Goal: Task Accomplishment & Management: Manage account settings

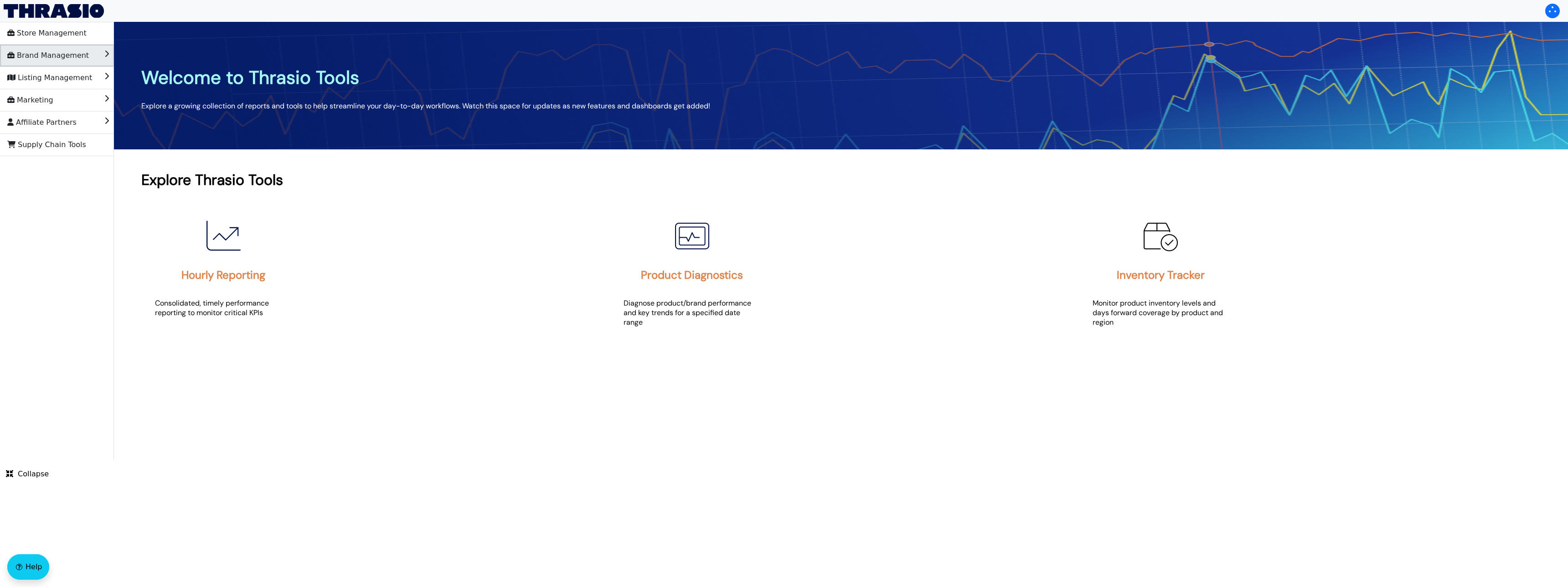
click at [41, 54] on span "Brand Management" at bounding box center [48, 55] width 82 height 15
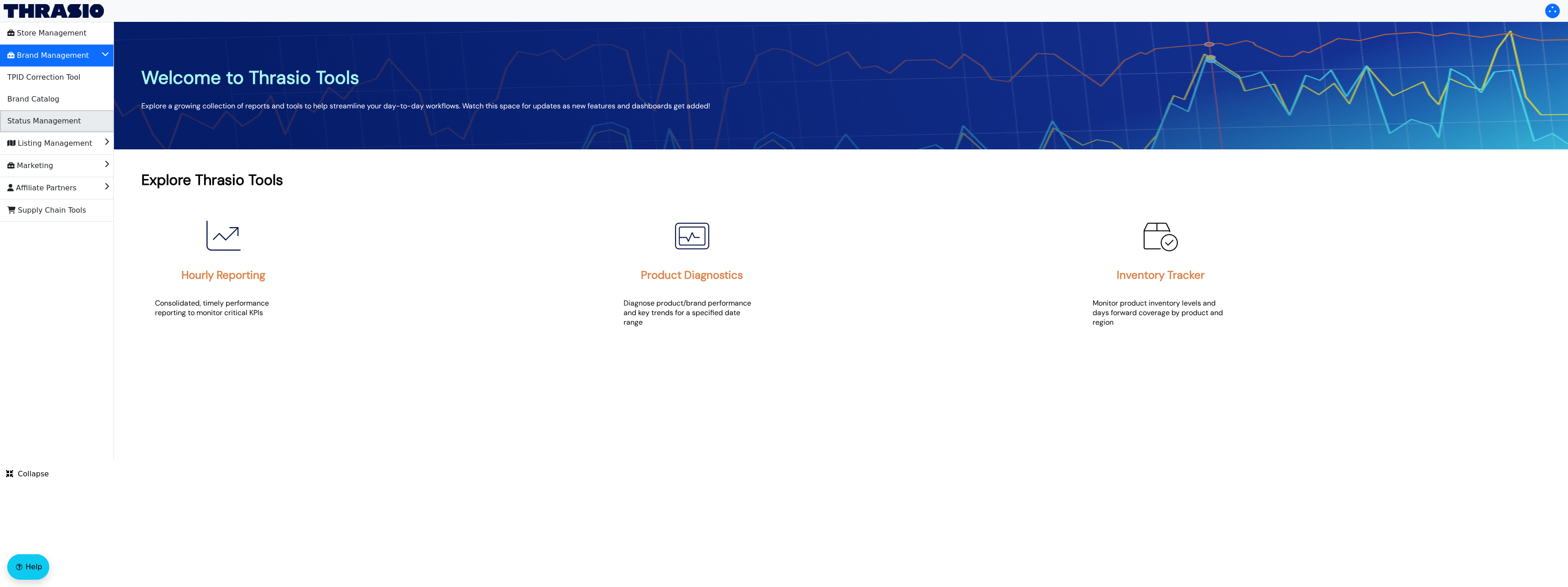
click at [58, 120] on span "Status Management" at bounding box center [44, 121] width 74 height 15
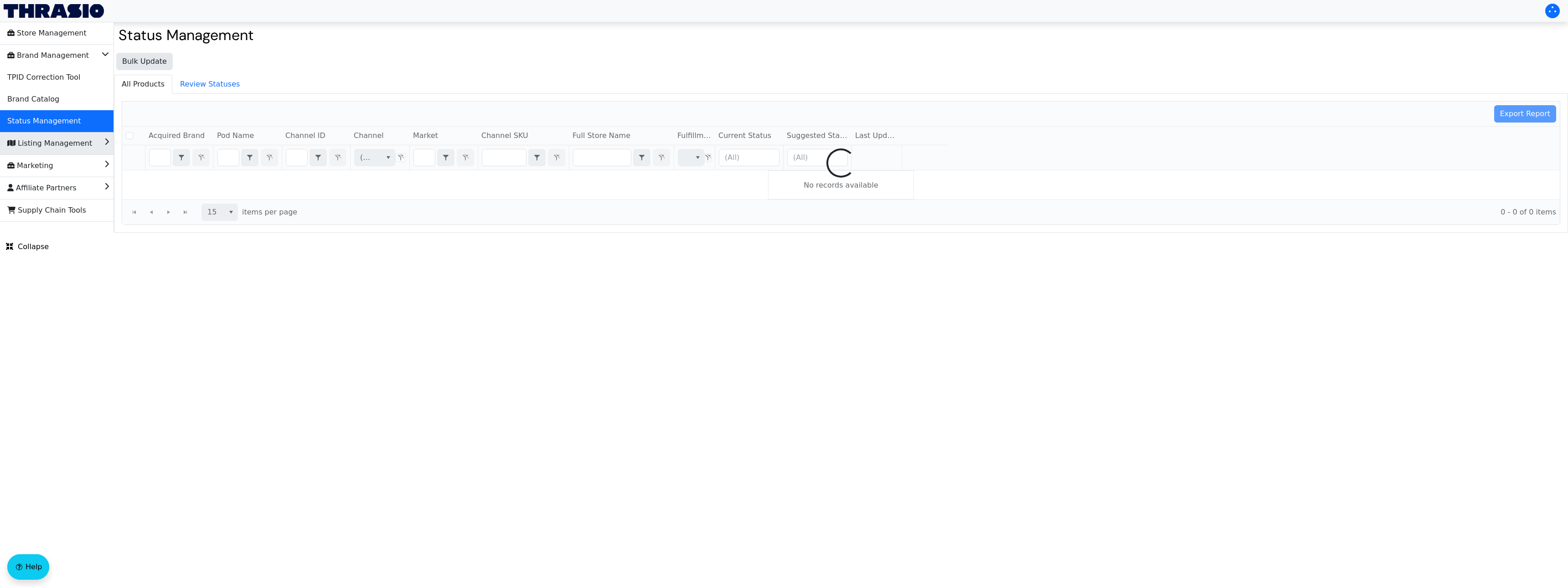
checkbox input "false"
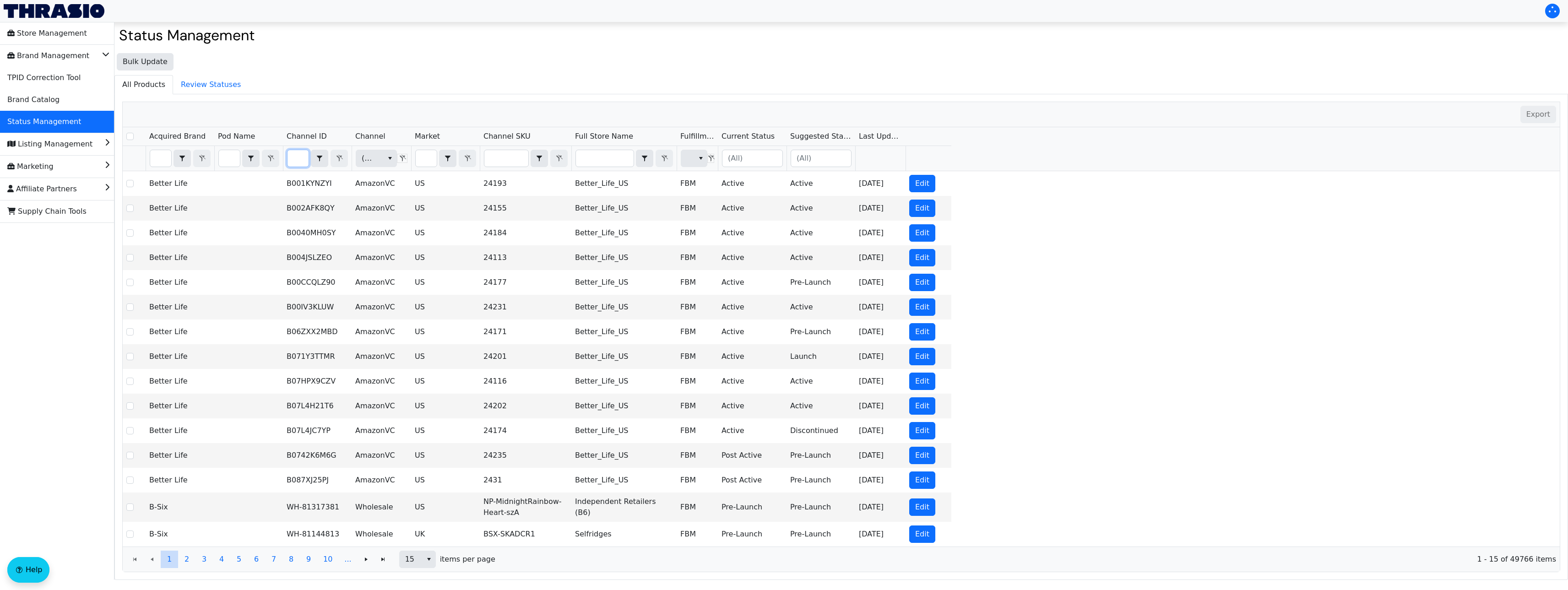
click at [293, 161] on input "Filter" at bounding box center [298, 158] width 21 height 17
type input "B07ZDLN3DX"
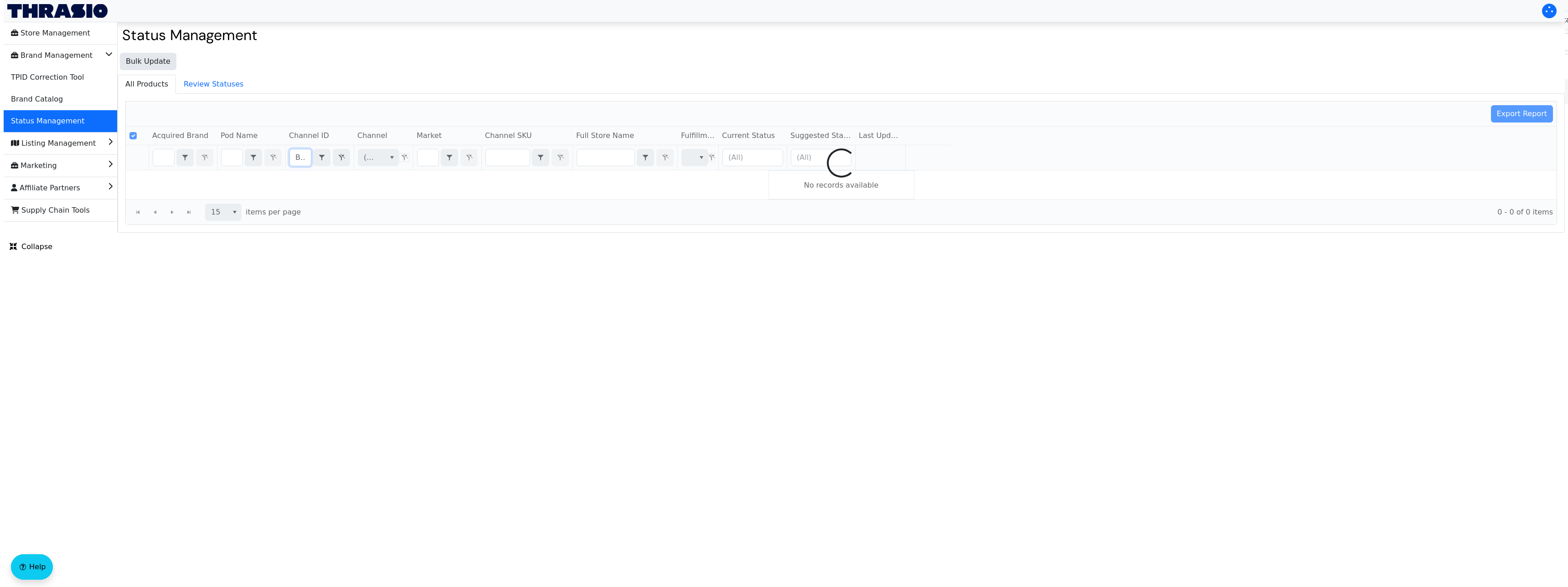
scroll to position [0, 37]
checkbox input "false"
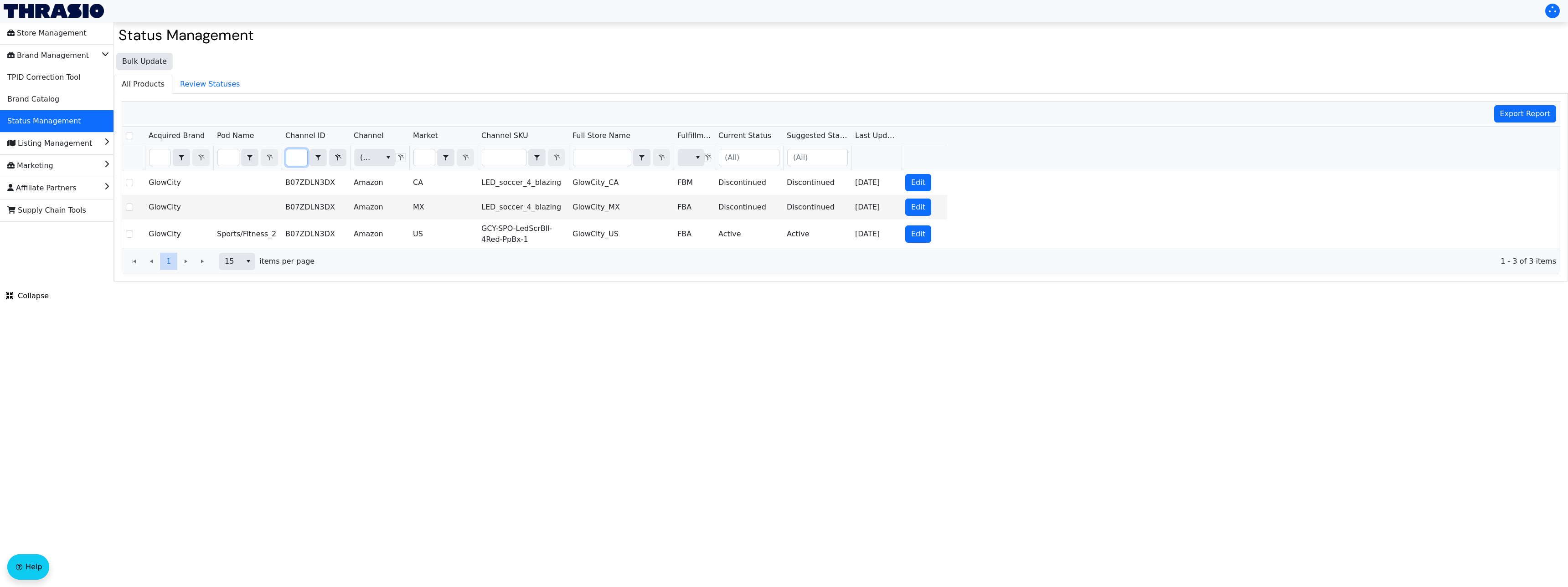
type input "B07ZDLN3DX"
drag, startPoint x: 292, startPoint y: 160, endPoint x: 359, endPoint y: 162, distance: 67.0
click at [359, 162] on tr "B07ZDLN3DX Contains (All) (All)" at bounding box center [534, 158] width 825 height 25
checkbox input "true"
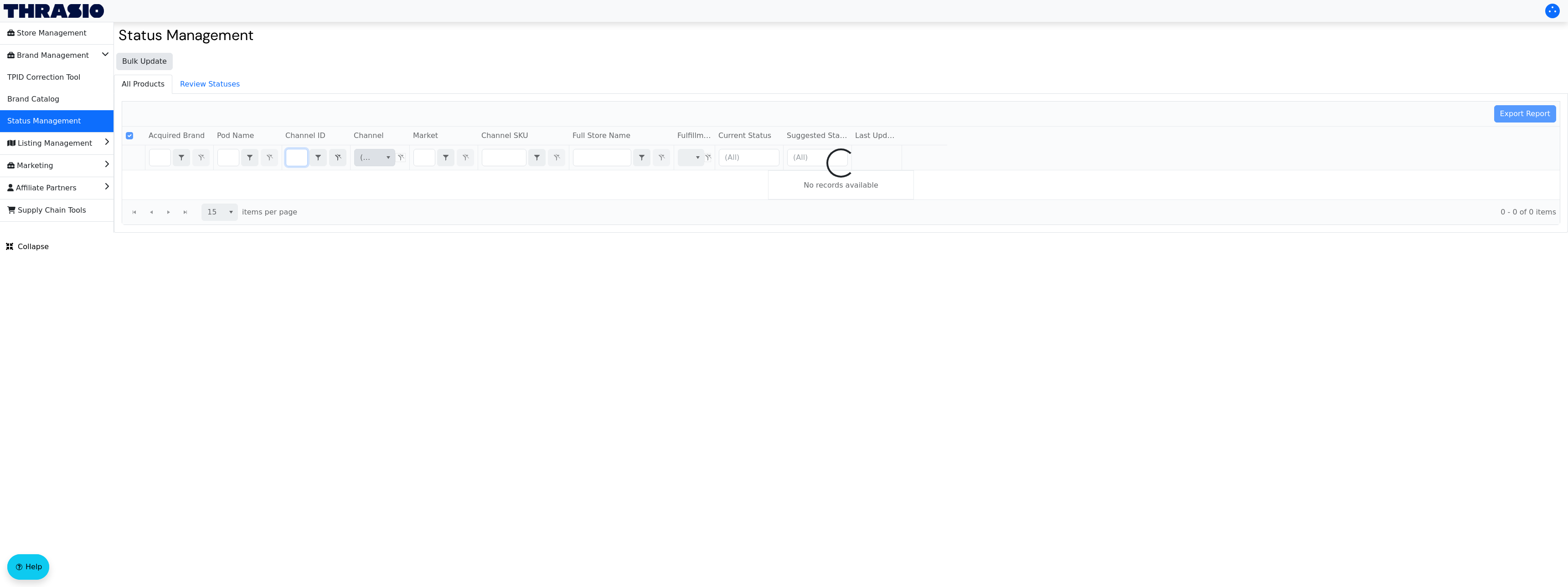
type input "B01H13G0YS"
checkbox input "false"
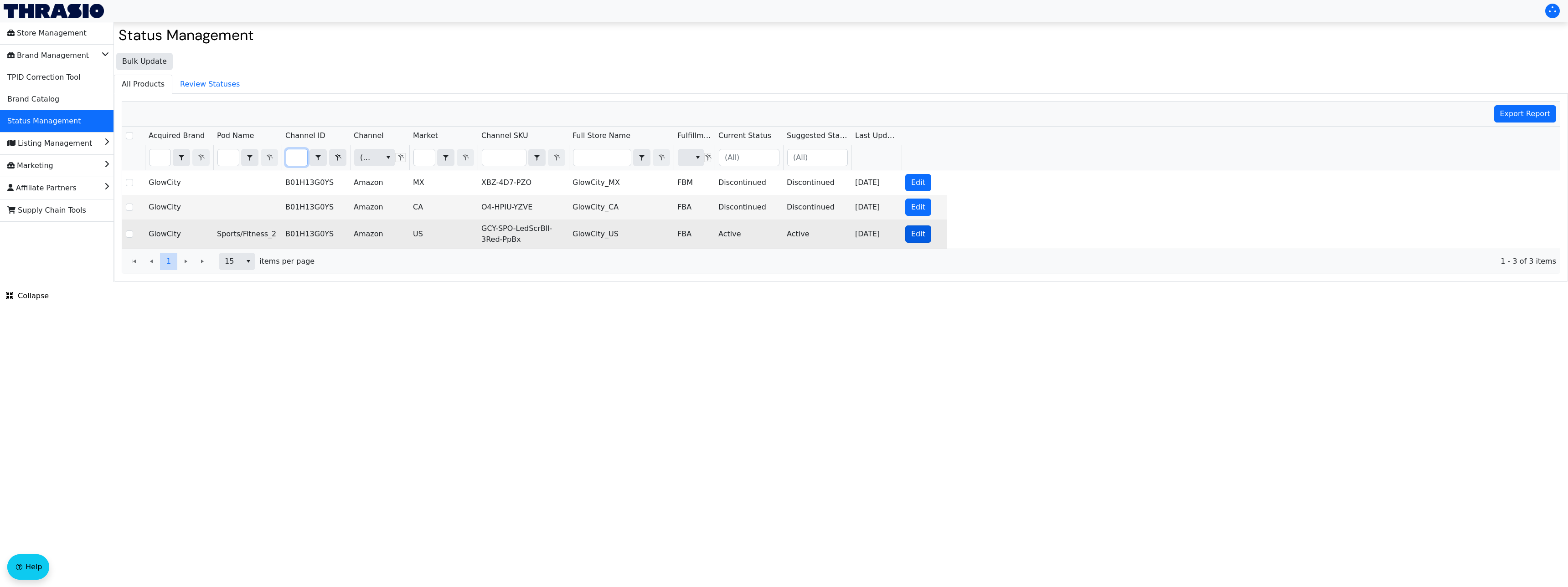
type input "B01H13G0YS"
click at [926, 228] on button "Edit" at bounding box center [918, 234] width 26 height 17
checkbox input "true"
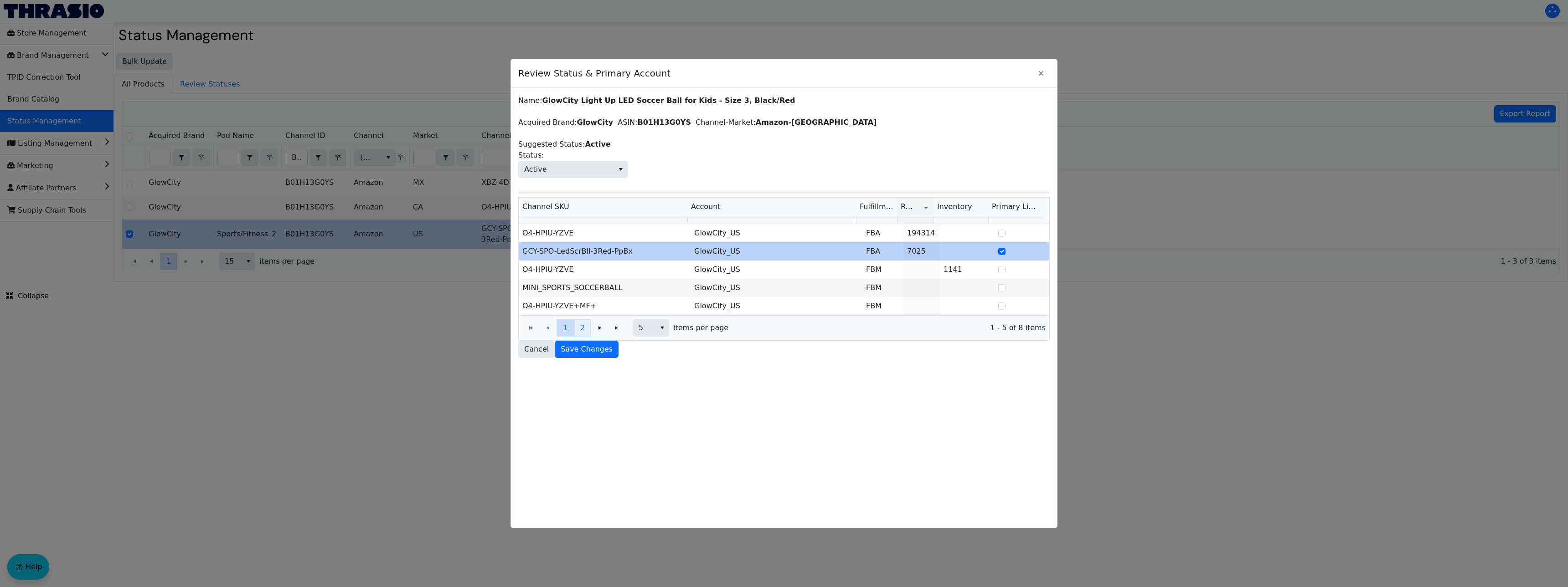
click at [584, 325] on span "2" at bounding box center [582, 328] width 4 height 11
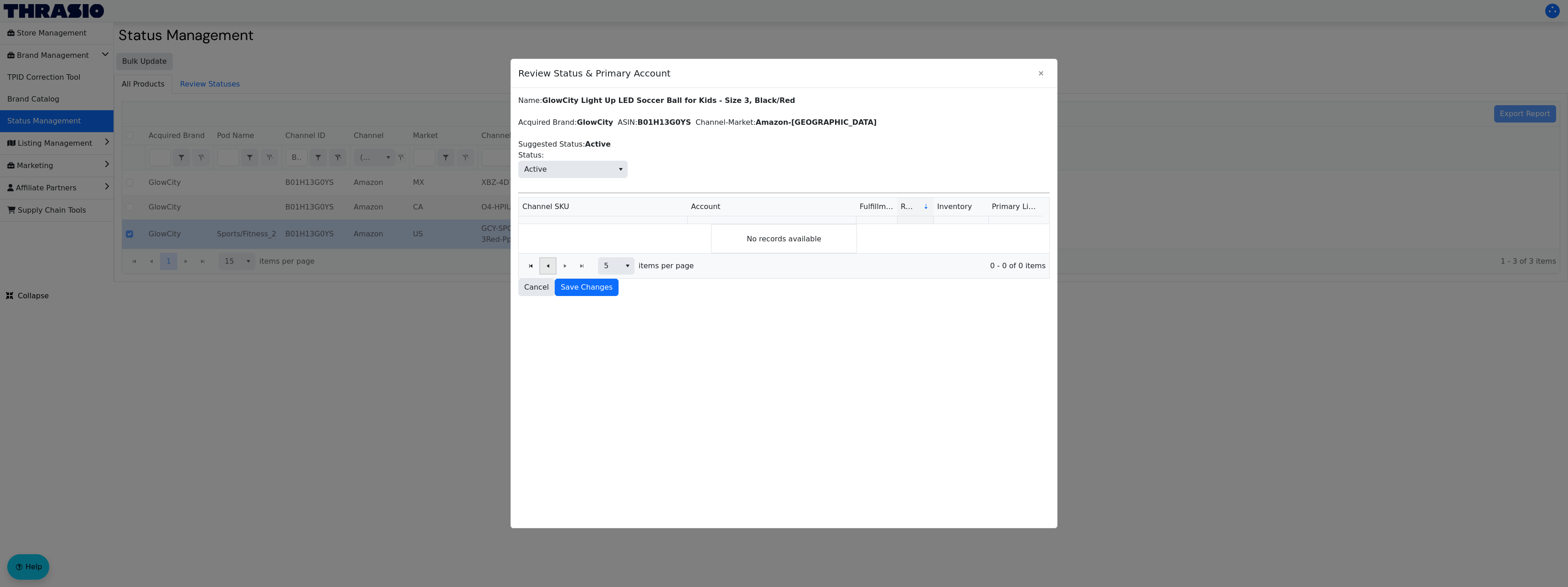
click at [549, 263] on icon "Page 2 of 0" at bounding box center [548, 266] width 11 height 7
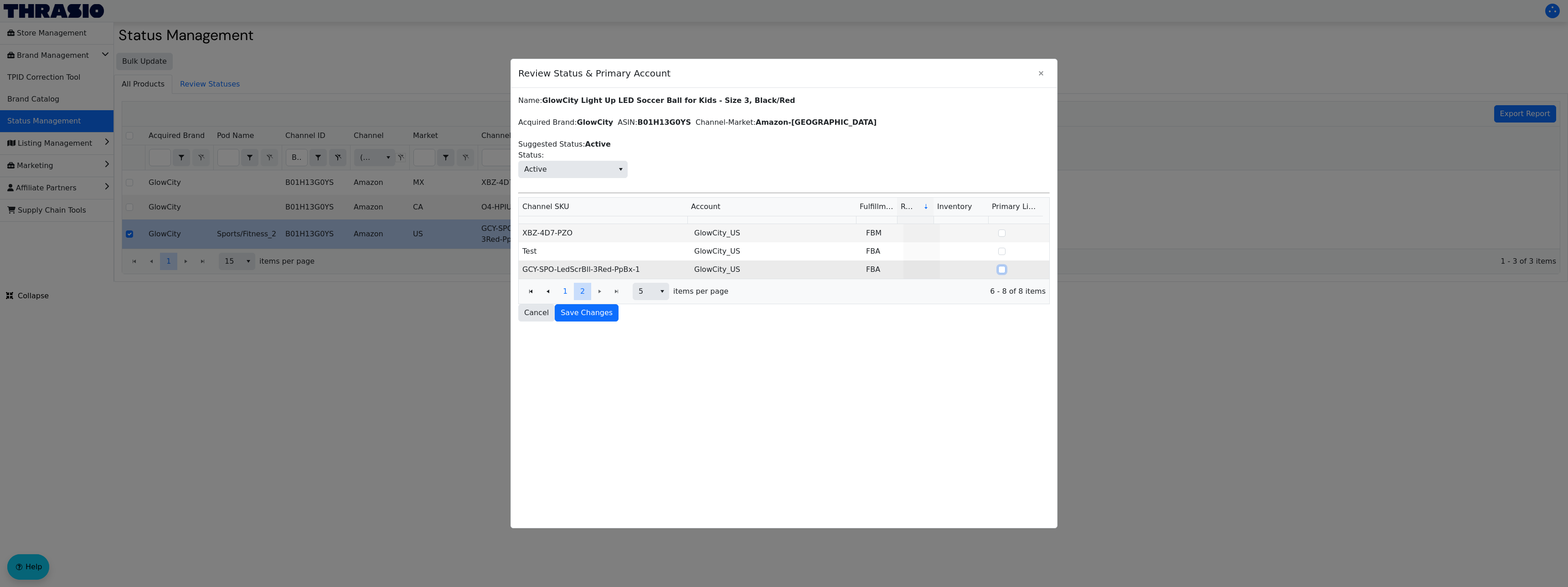
click at [998, 271] on input "Select Row" at bounding box center [1002, 269] width 7 height 7
checkbox input "true"
click at [601, 311] on span "Save Changes" at bounding box center [586, 313] width 52 height 11
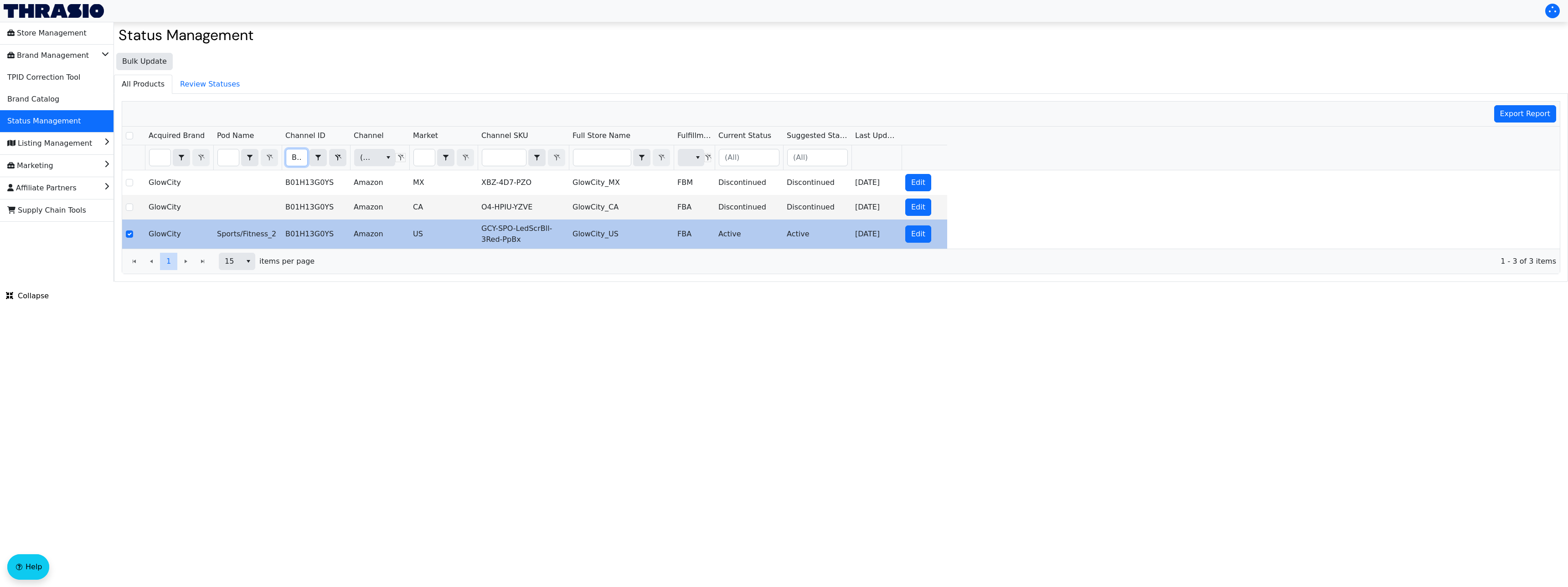
click at [295, 159] on input "B01H13G0YS" at bounding box center [296, 158] width 21 height 16
click at [907, 235] on button "Edit" at bounding box center [918, 234] width 26 height 17
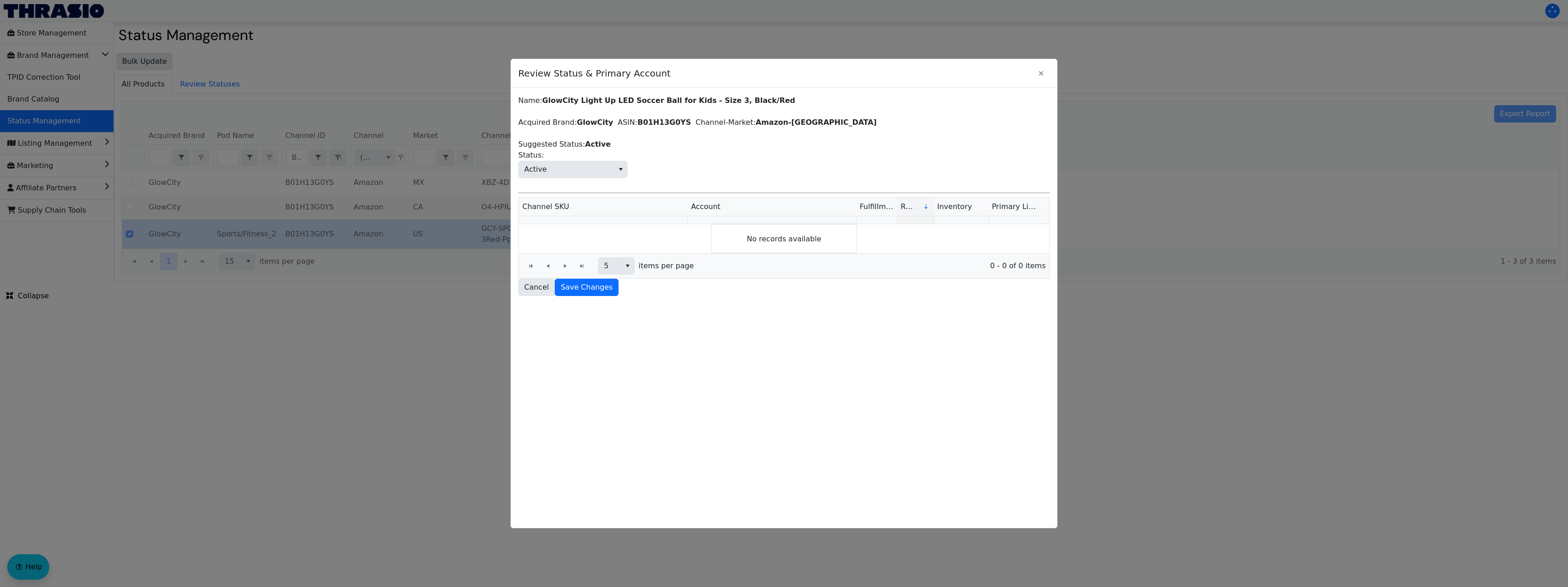
click at [394, 284] on div at bounding box center [784, 293] width 1568 height 587
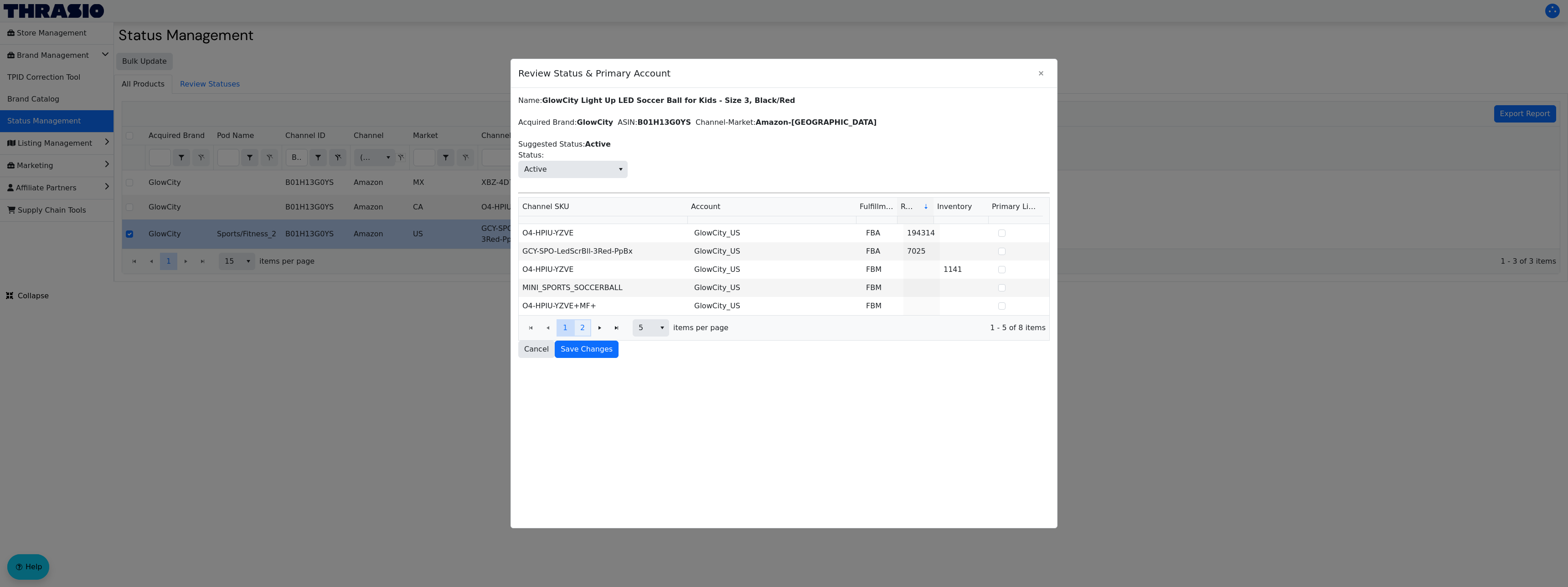
click at [579, 332] on button "2" at bounding box center [583, 328] width 17 height 17
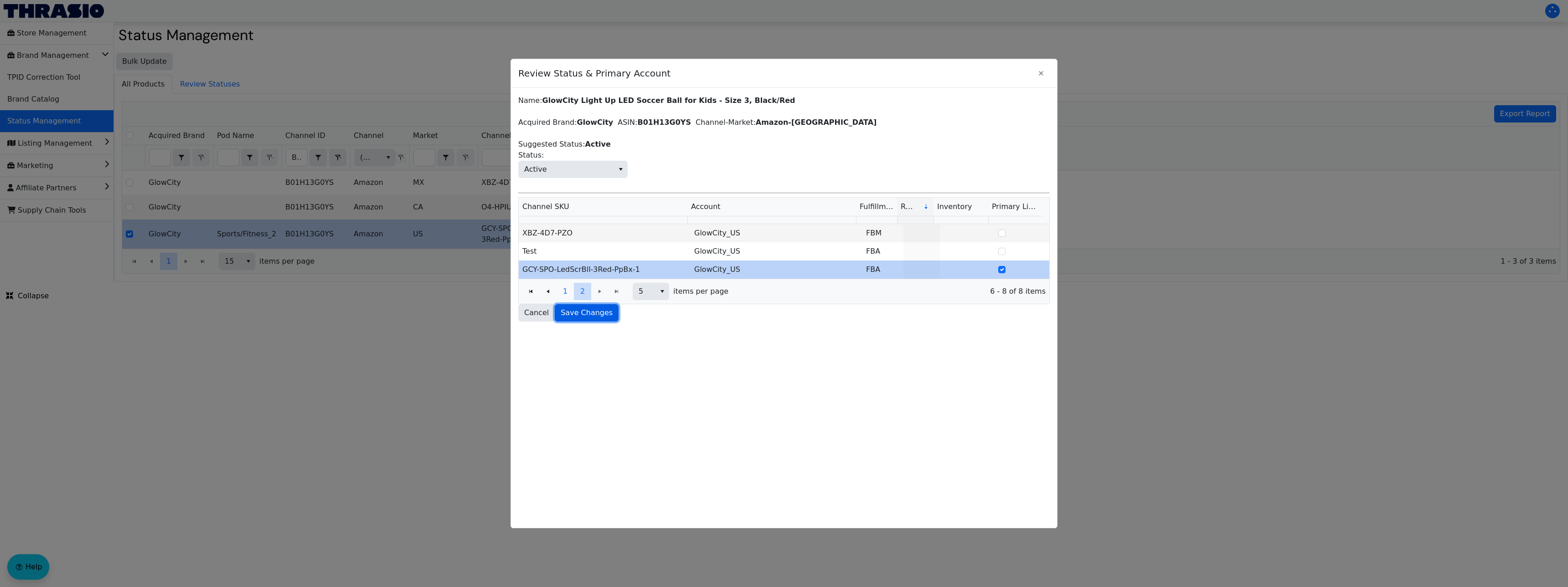
click at [585, 314] on span "Save Changes" at bounding box center [586, 313] width 52 height 11
click at [313, 327] on div at bounding box center [784, 293] width 1568 height 587
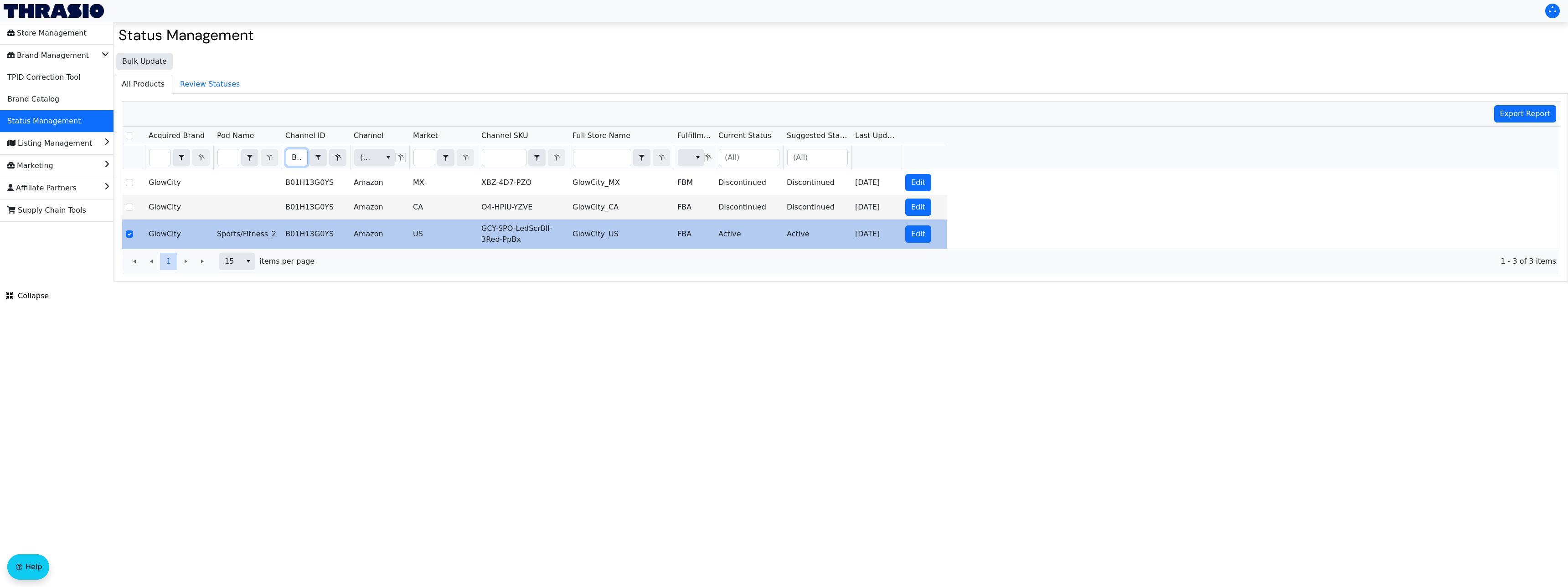
scroll to position [0, 35]
drag, startPoint x: 295, startPoint y: 159, endPoint x: 359, endPoint y: 167, distance: 64.5
click at [359, 167] on tr "B01H13G0YS Contains (All) (All)" at bounding box center [534, 158] width 825 height 25
checkbox input "true"
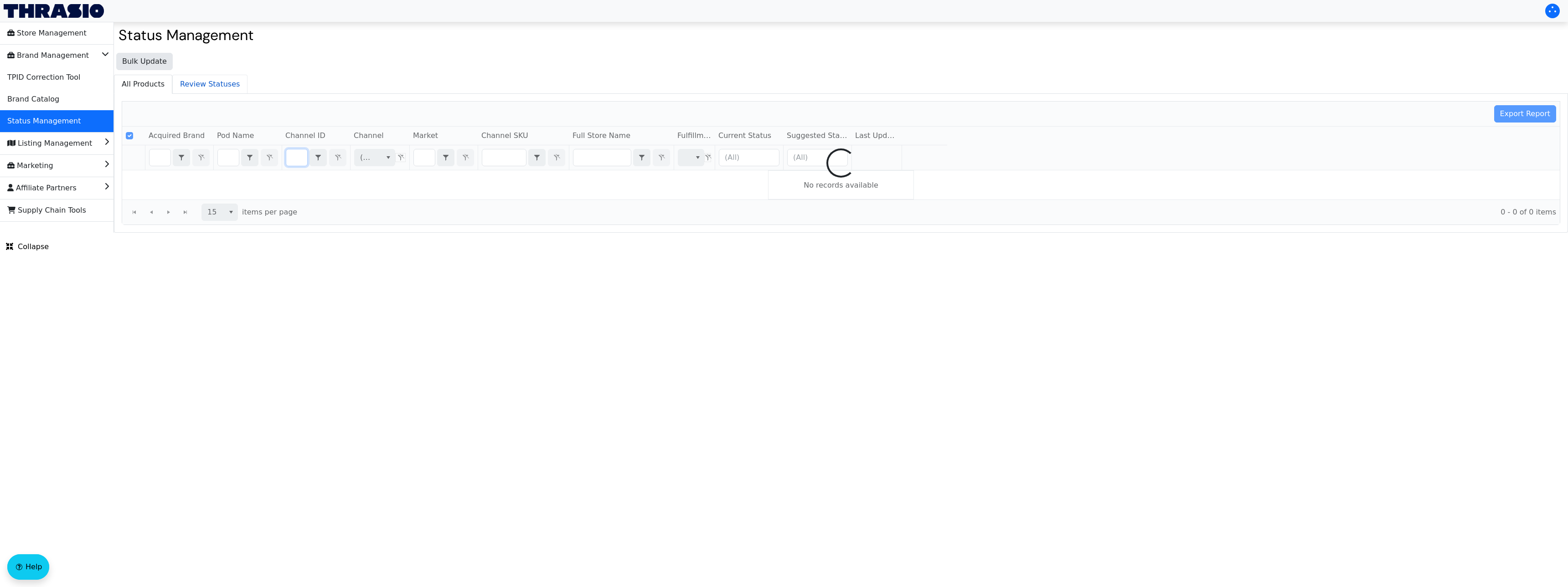
type input "B00GMP3Z6S"
checkbox input "false"
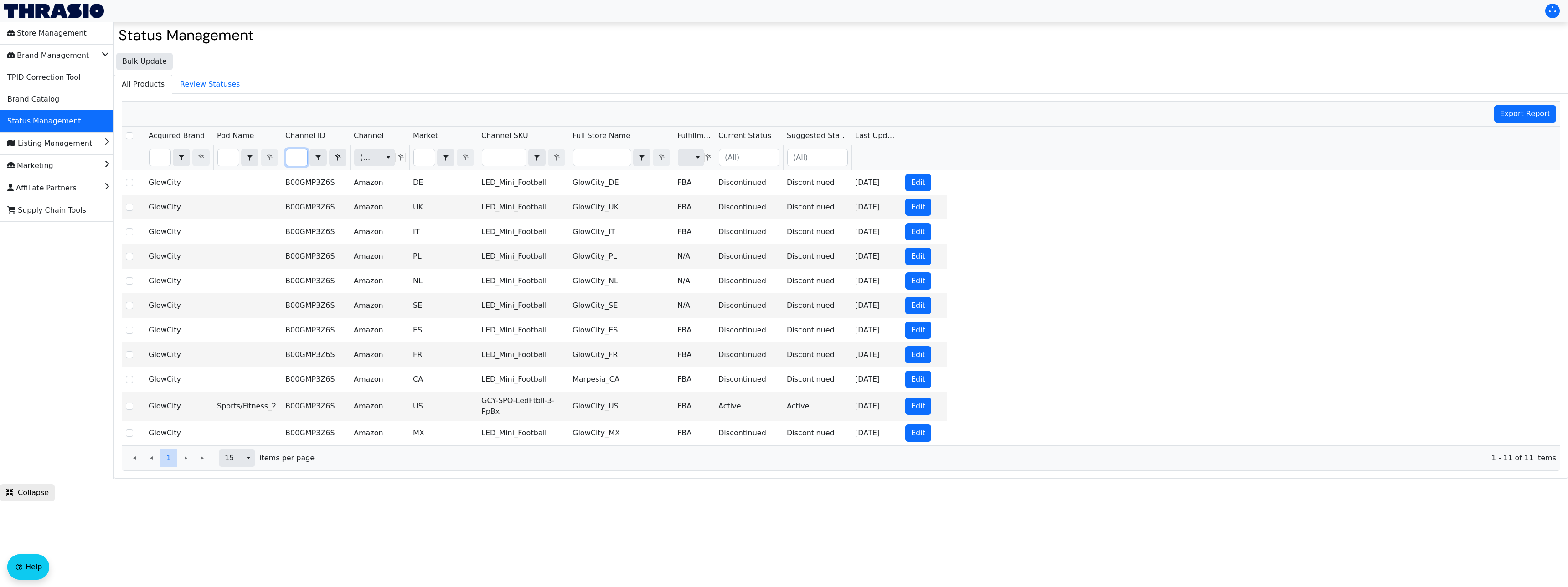
type input "B00GMP3Z6S"
drag, startPoint x: 292, startPoint y: 157, endPoint x: 346, endPoint y: 158, distance: 54.0
click at [346, 158] on th "B00GMP3Z6S Contains" at bounding box center [316, 158] width 68 height 25
checkbox input "true"
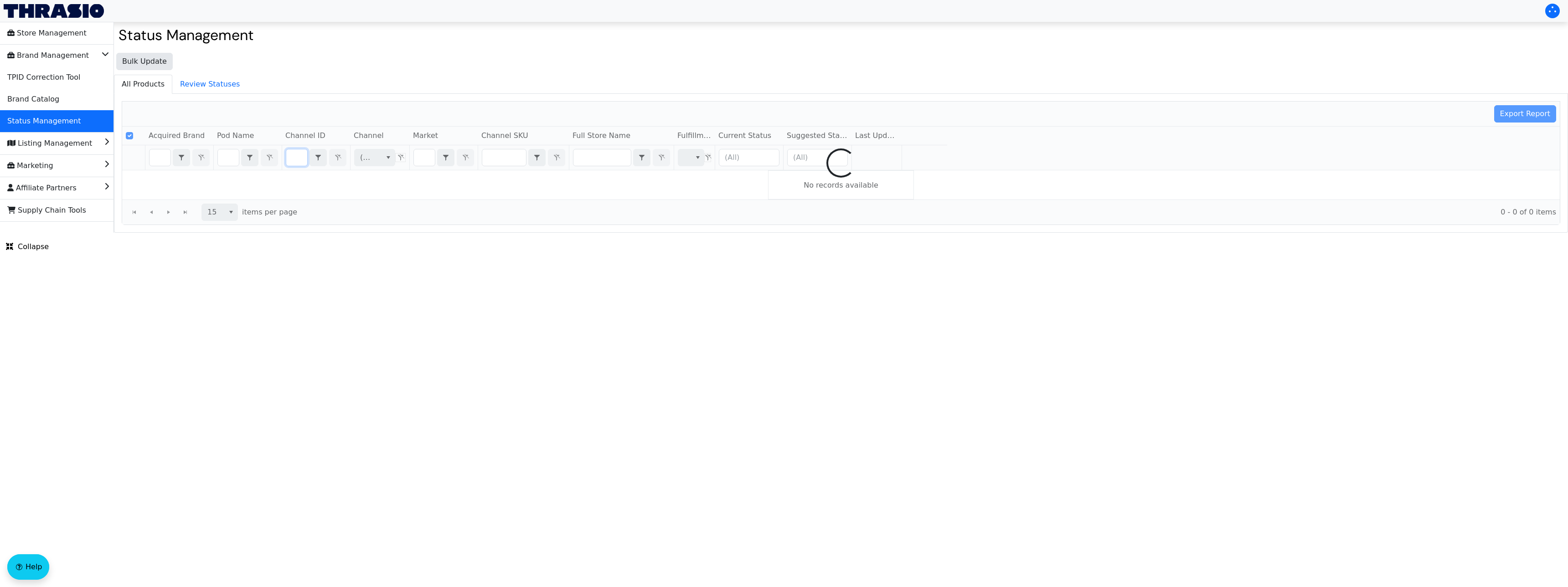
type input "B009JC2RJ2"
checkbox input "false"
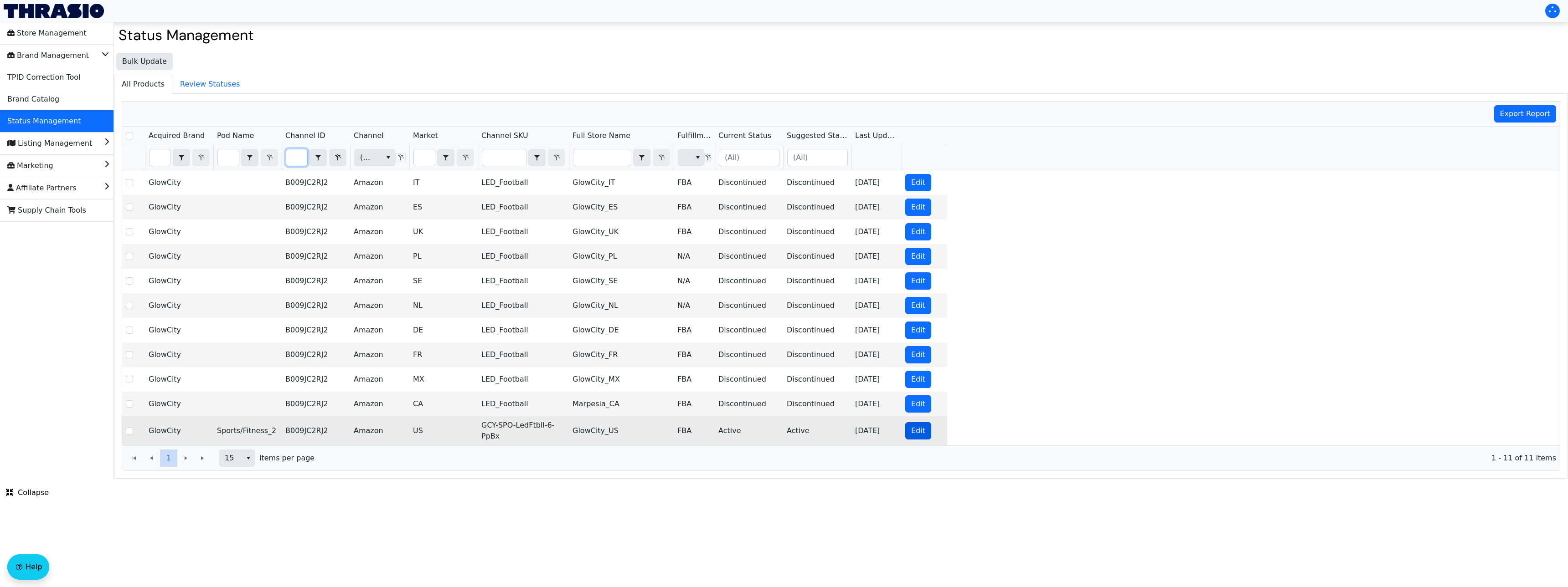
type input "B009JC2RJ2"
click at [917, 429] on span "Edit" at bounding box center [918, 431] width 14 height 11
checkbox input "true"
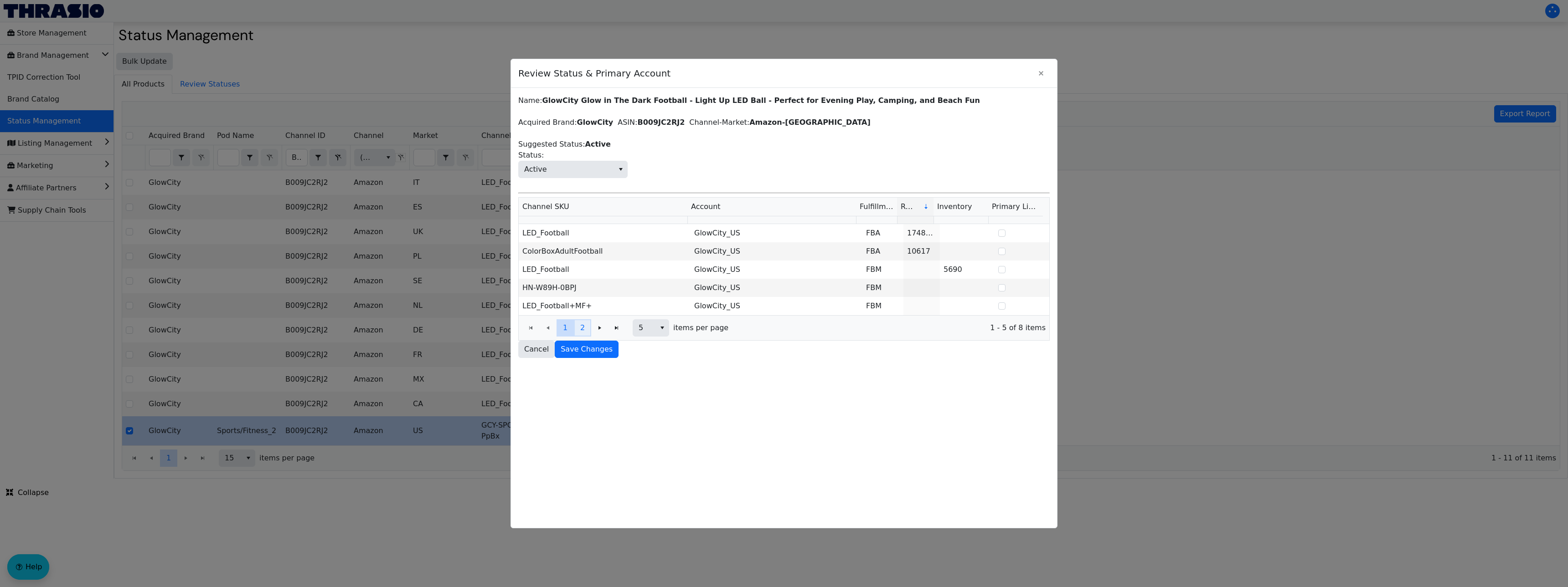
click at [583, 327] on span "2" at bounding box center [582, 328] width 4 height 11
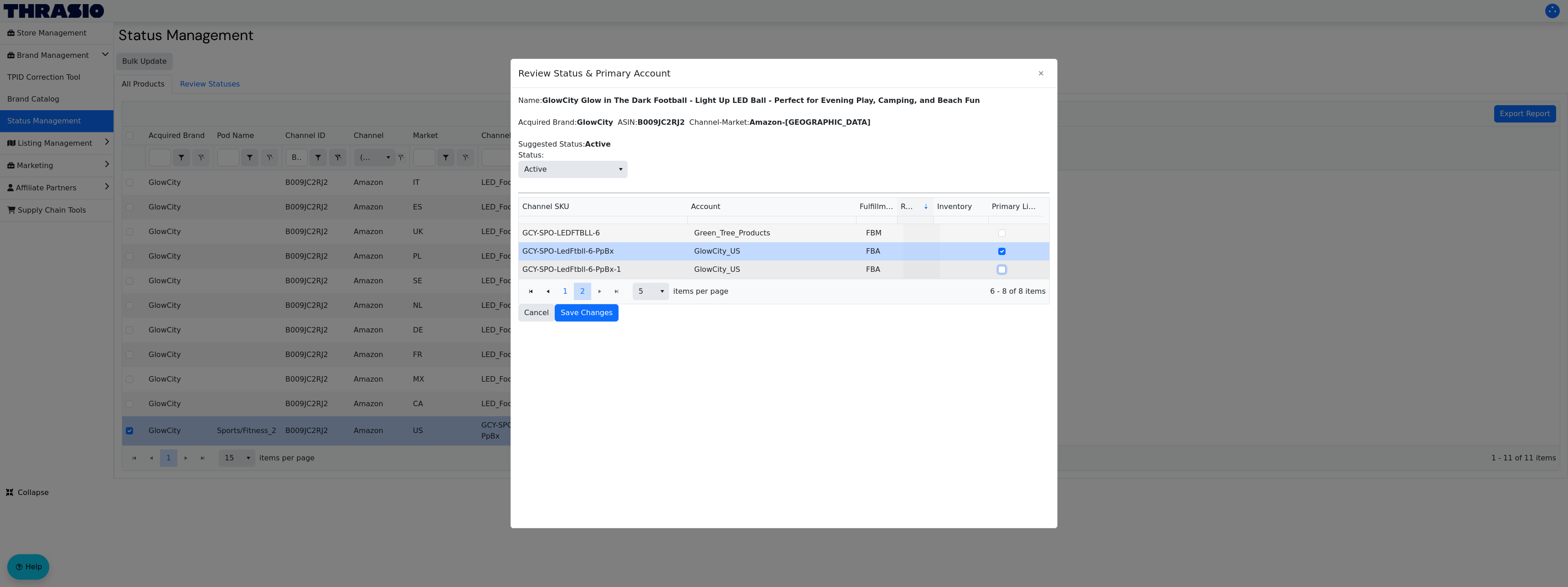
click at [998, 271] on input "Select Row" at bounding box center [1002, 269] width 7 height 7
checkbox input "true"
checkbox input "false"
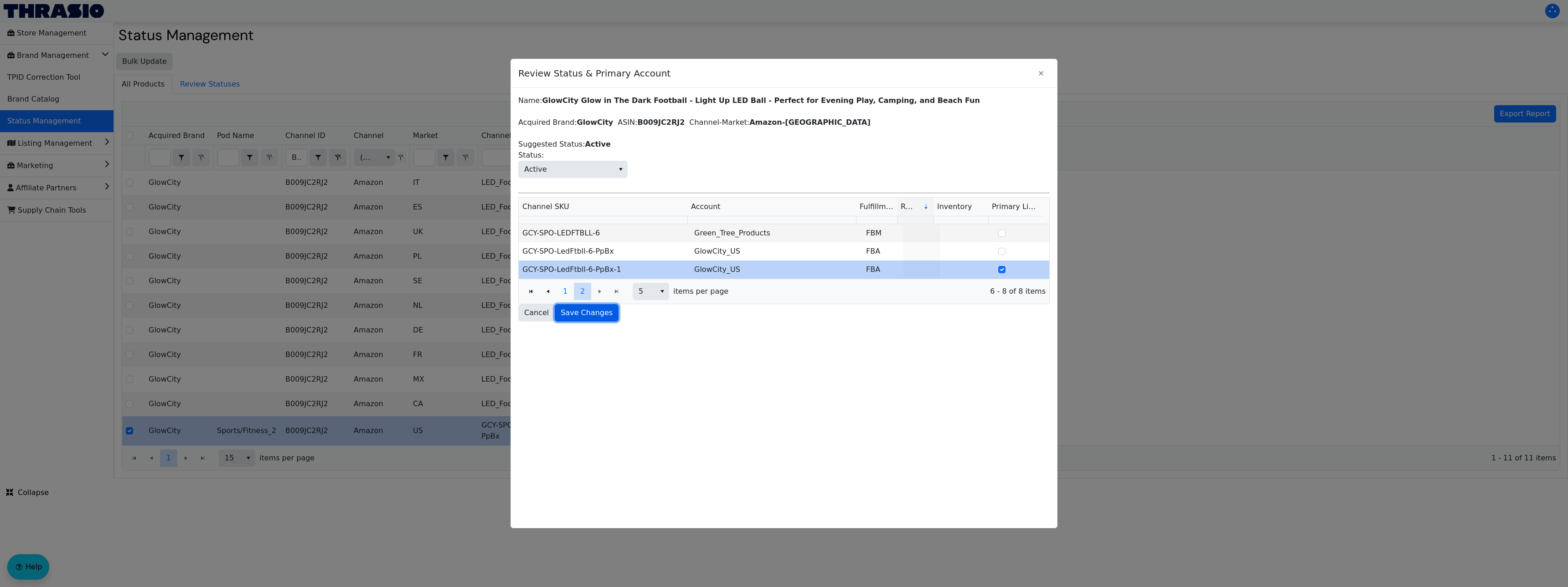
click at [599, 310] on span "Save Changes" at bounding box center [586, 313] width 52 height 11
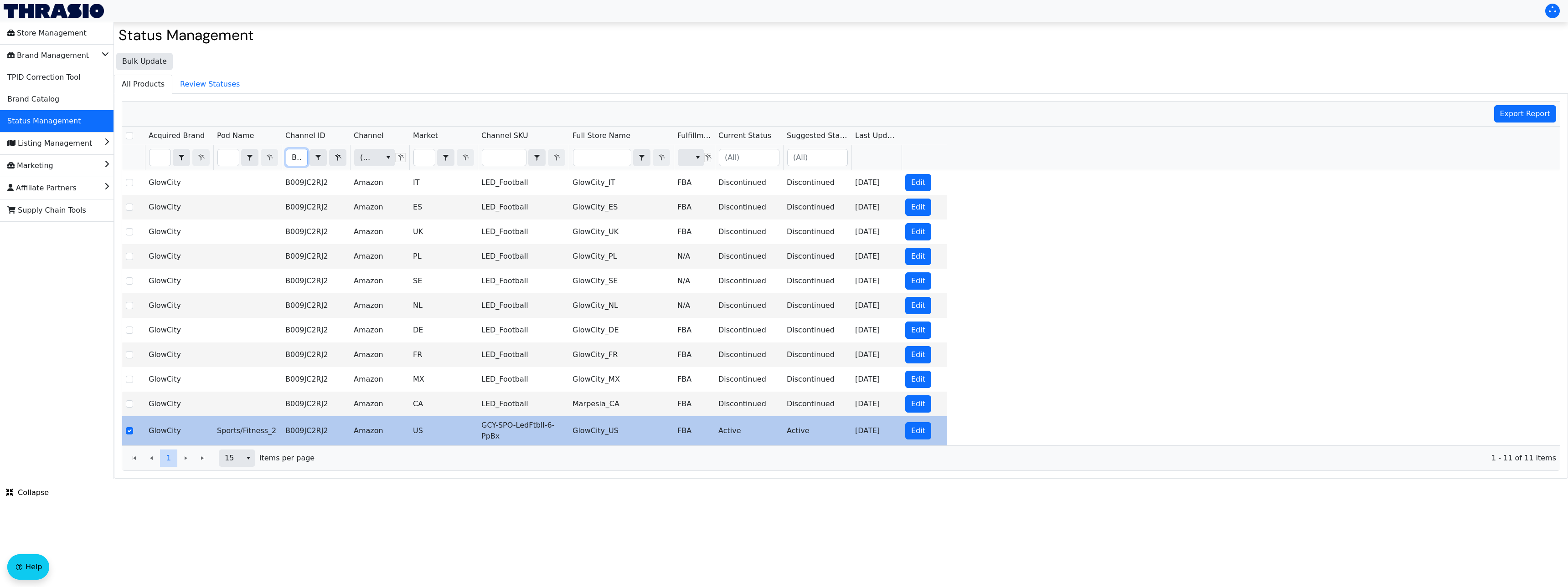
scroll to position [0, 32]
drag, startPoint x: 292, startPoint y: 158, endPoint x: 397, endPoint y: 165, distance: 105.2
click at [402, 167] on tr "B009JC2RJ2 Contains (All) (All)" at bounding box center [534, 158] width 825 height 25
checkbox input "true"
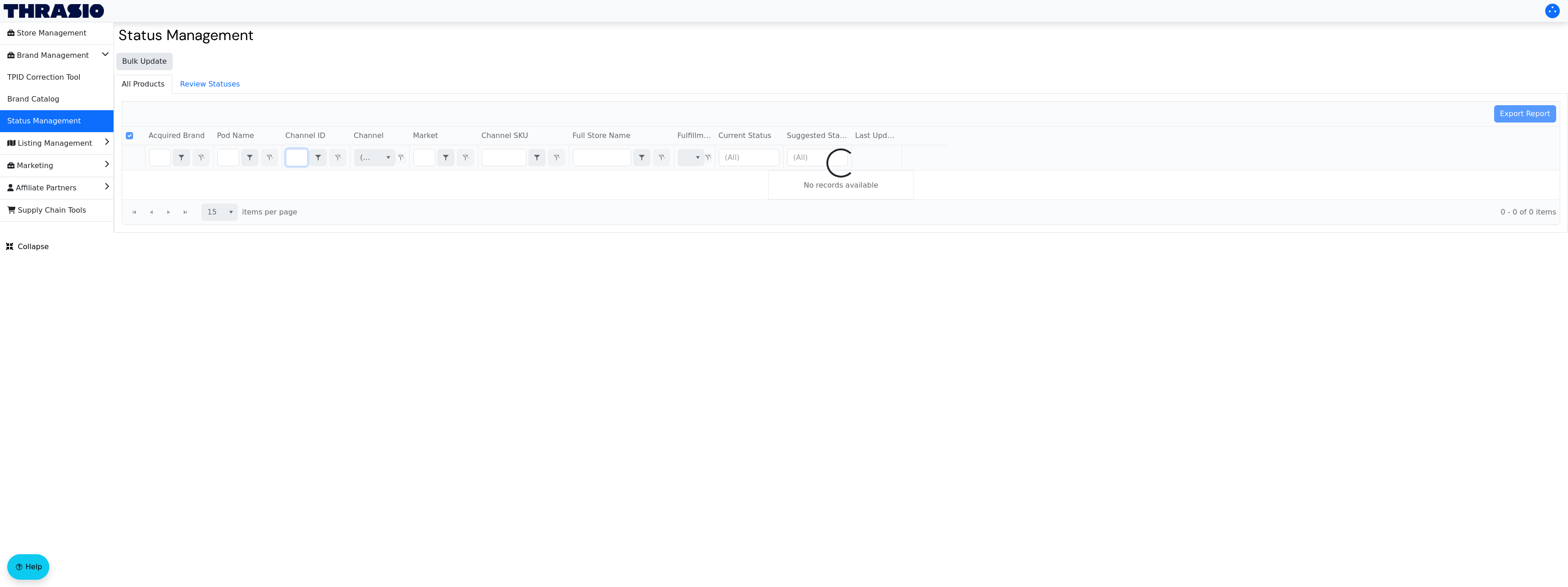
type input "B00A02PUAS"
checkbox input "false"
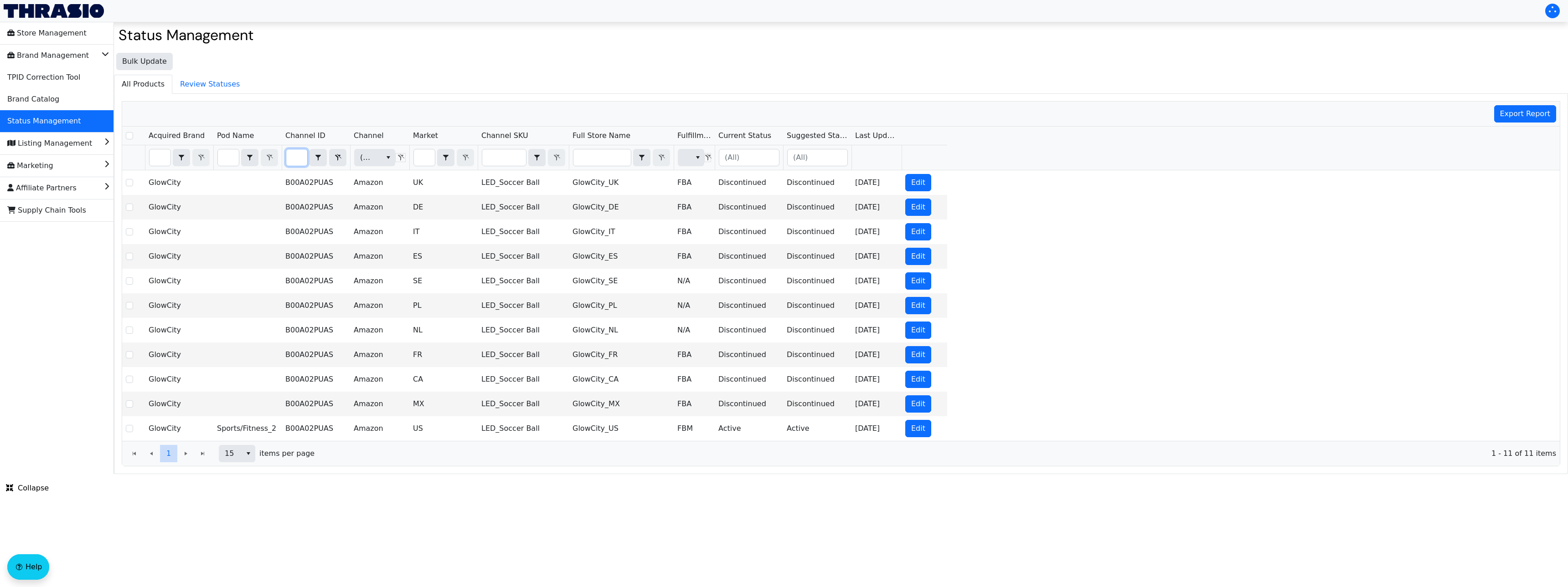
type input "B00A02PUAS"
click at [186, 453] on div "1 1" at bounding box center [169, 454] width 86 height 17
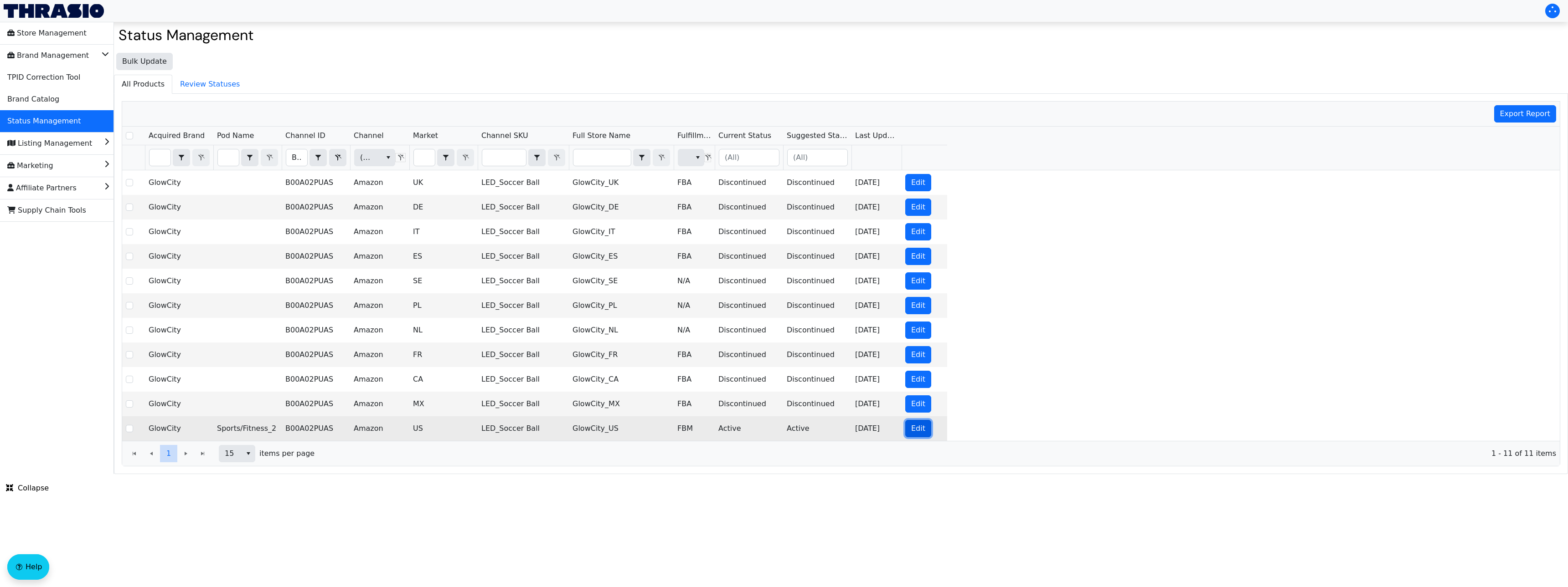
click at [915, 432] on span "Edit" at bounding box center [918, 429] width 14 height 11
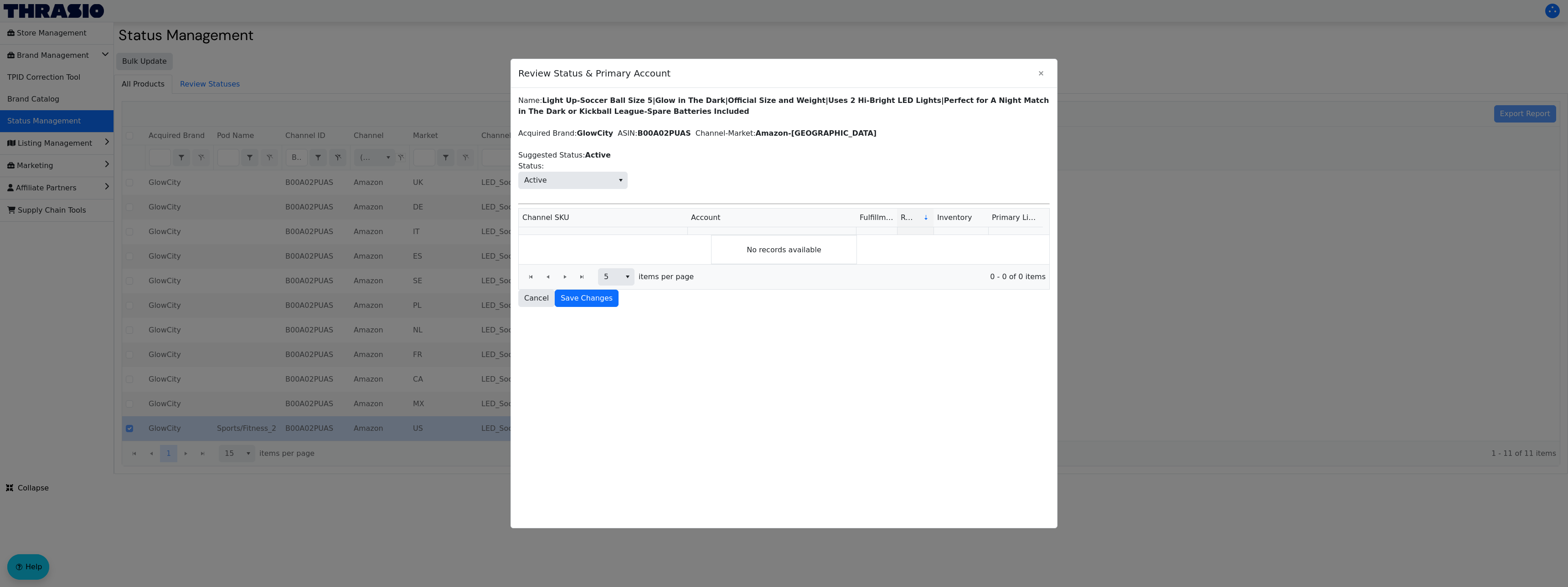
checkbox input "true"
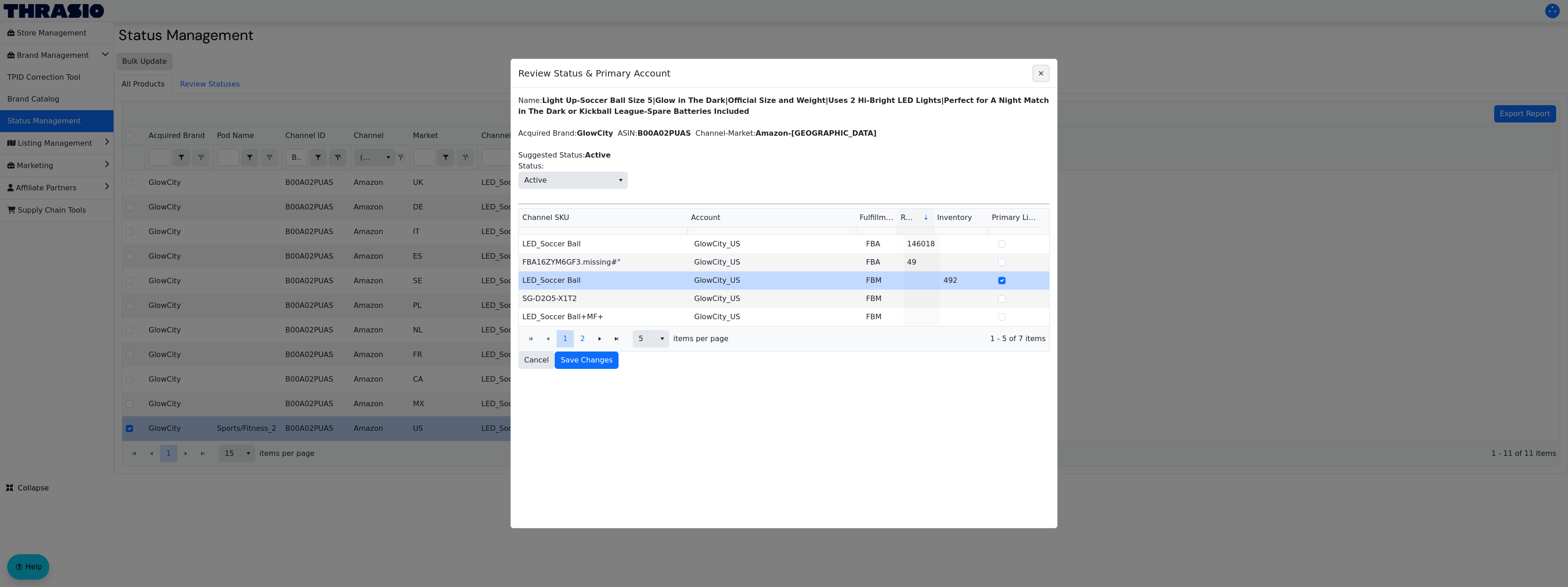
click at [1039, 74] on icon "Close" at bounding box center [1041, 74] width 11 height 7
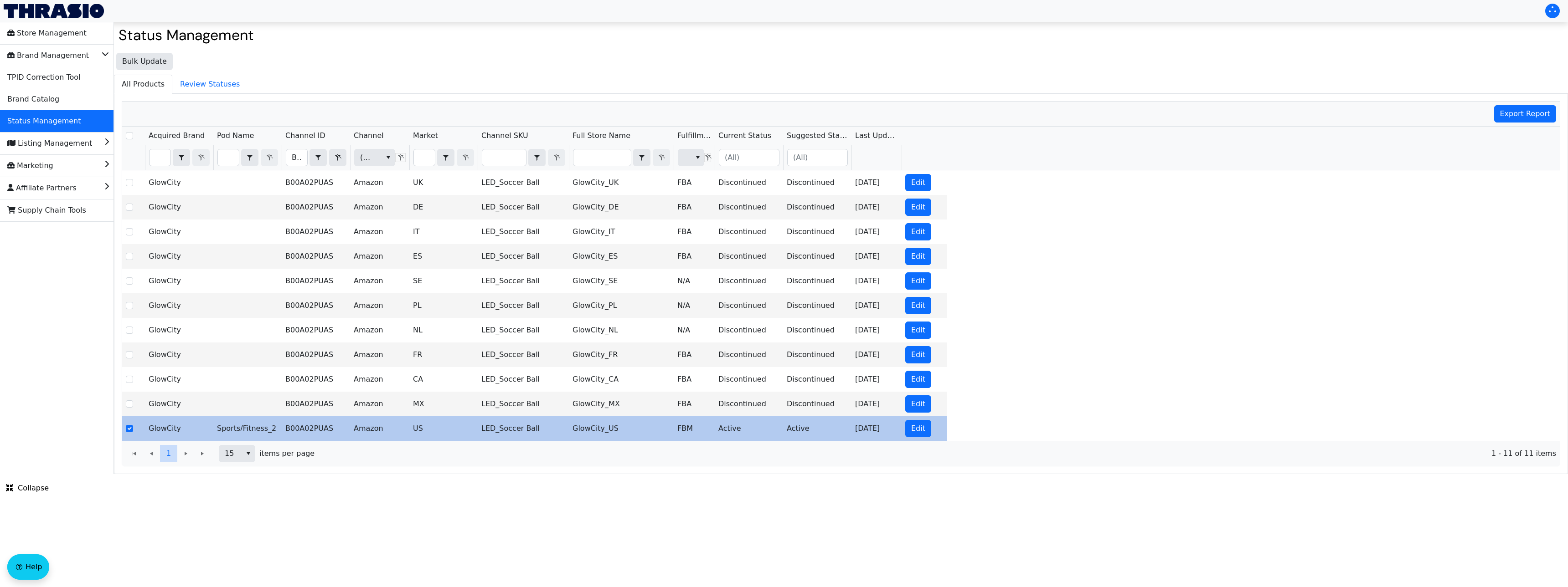
click at [203, 453] on div "1 1" at bounding box center [169, 454] width 86 height 17
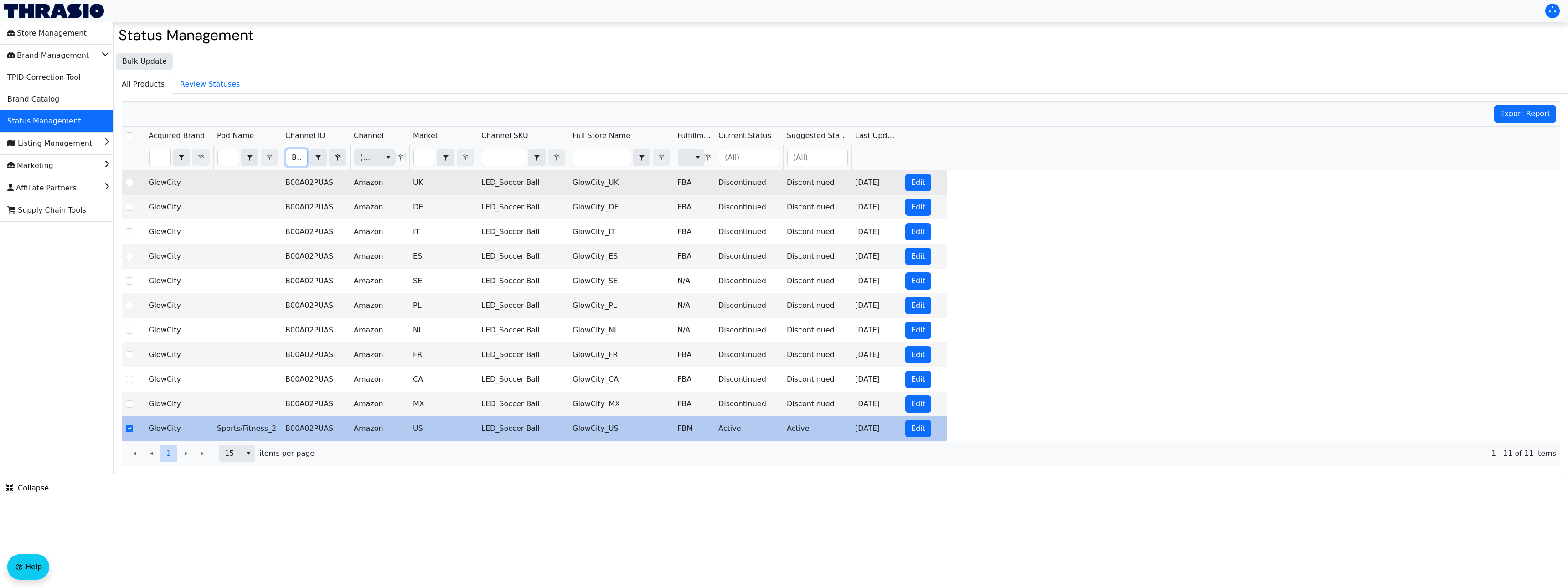
scroll to position [0, 36]
drag, startPoint x: 292, startPoint y: 156, endPoint x: 355, endPoint y: 172, distance: 65.0
click at [355, 172] on div "Acquired Brand Pod Name Channel ID Channel Market Channel SKU Full Store Name F…" at bounding box center [841, 283] width 1438 height 314
checkbox input "true"
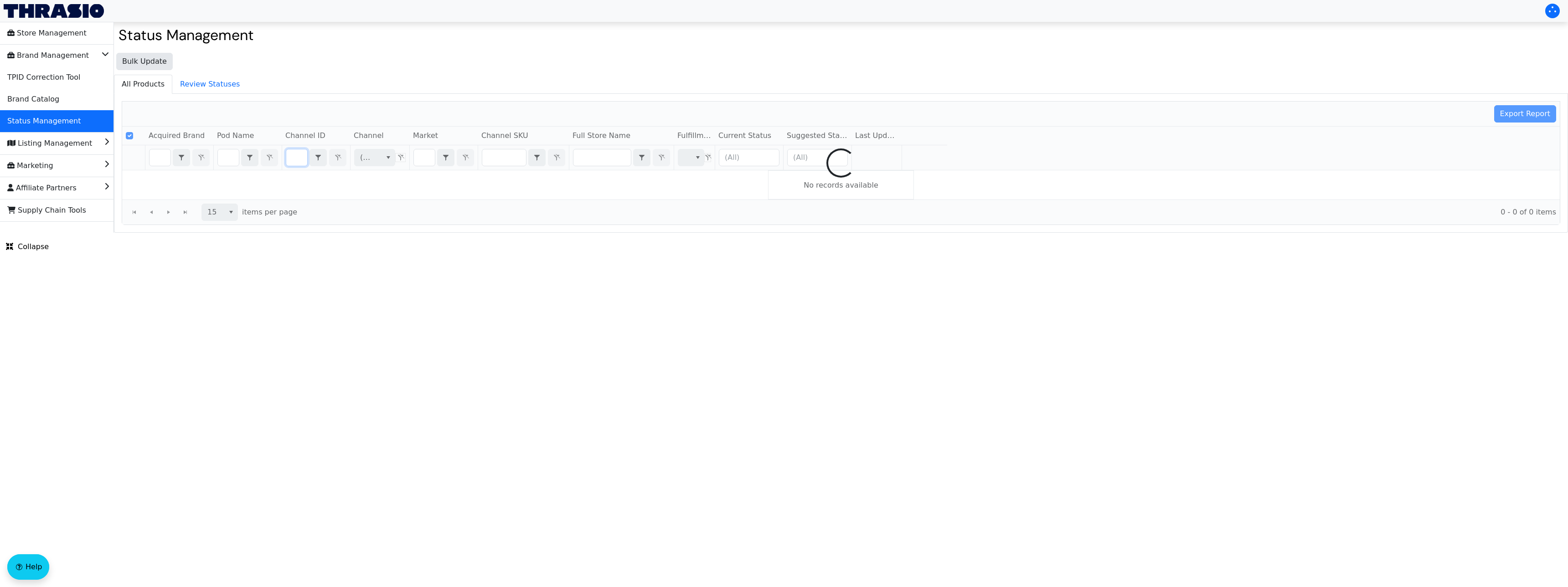
type input "B00A02PUAS"
checkbox input "false"
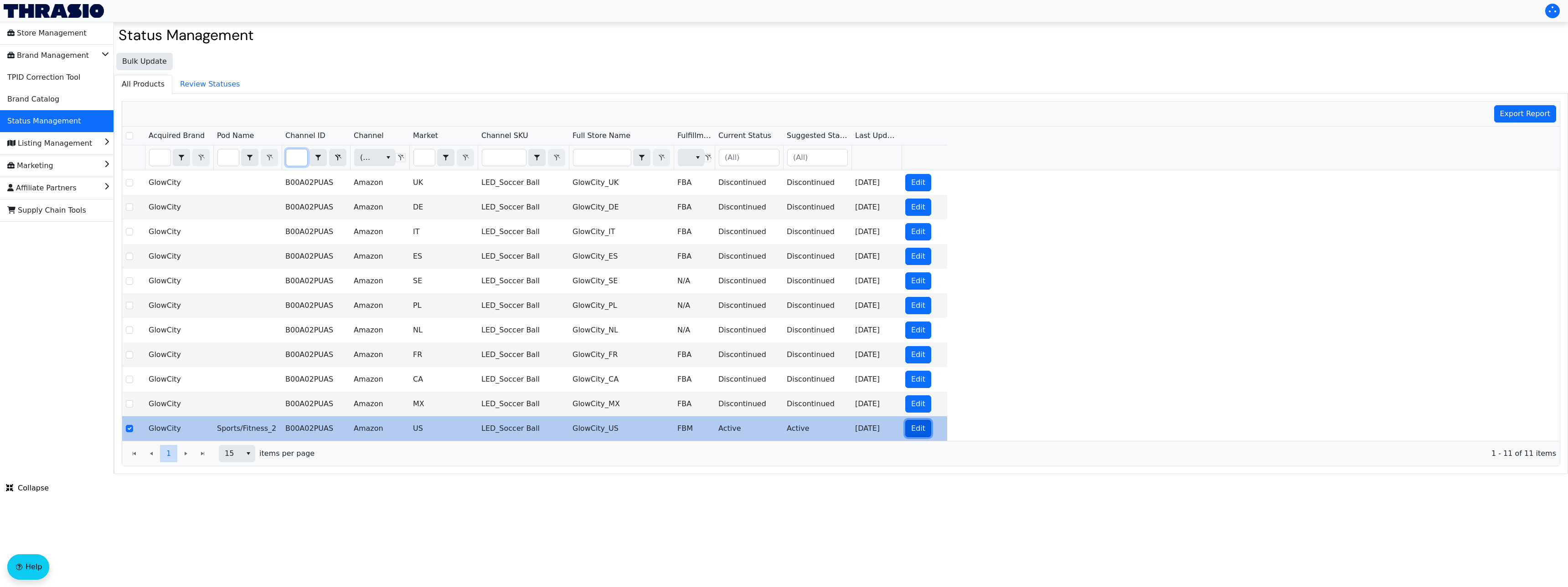
click at [919, 428] on span "Edit" at bounding box center [918, 429] width 14 height 11
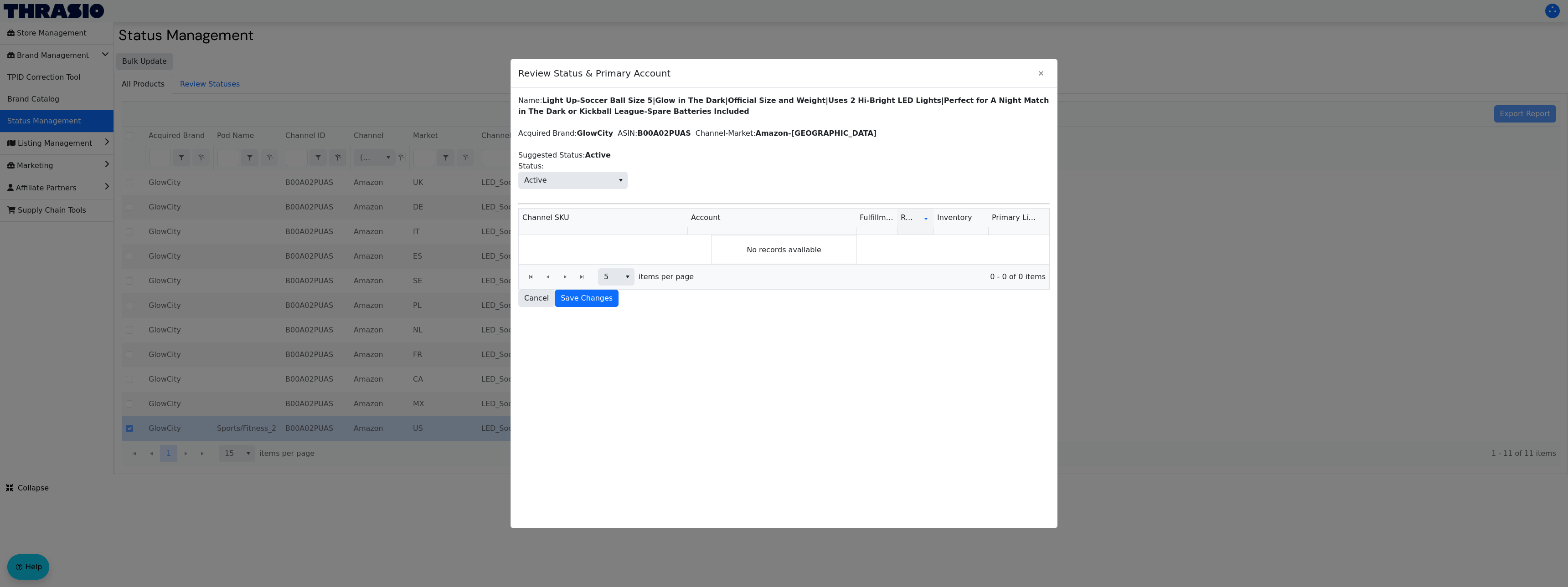
scroll to position [0, 0]
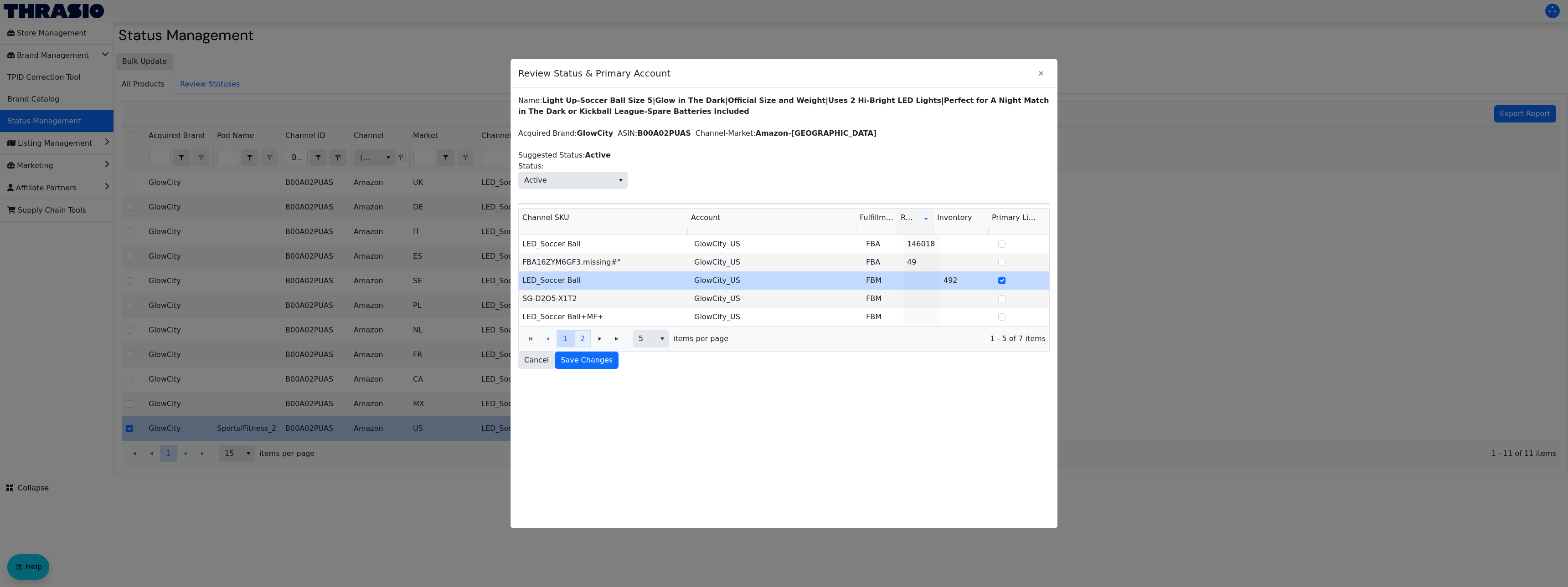
click at [584, 335] on span "2" at bounding box center [582, 339] width 4 height 11
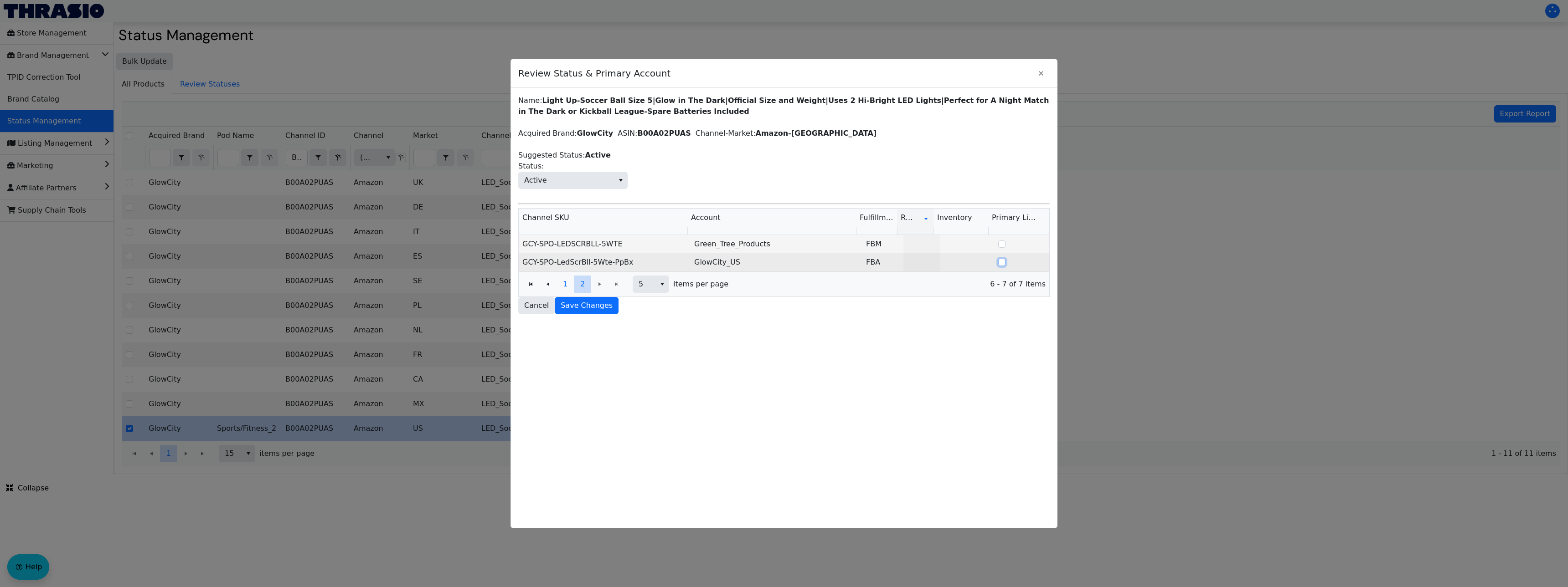
click at [998, 263] on input "Select Row" at bounding box center [1002, 262] width 7 height 7
checkbox input "true"
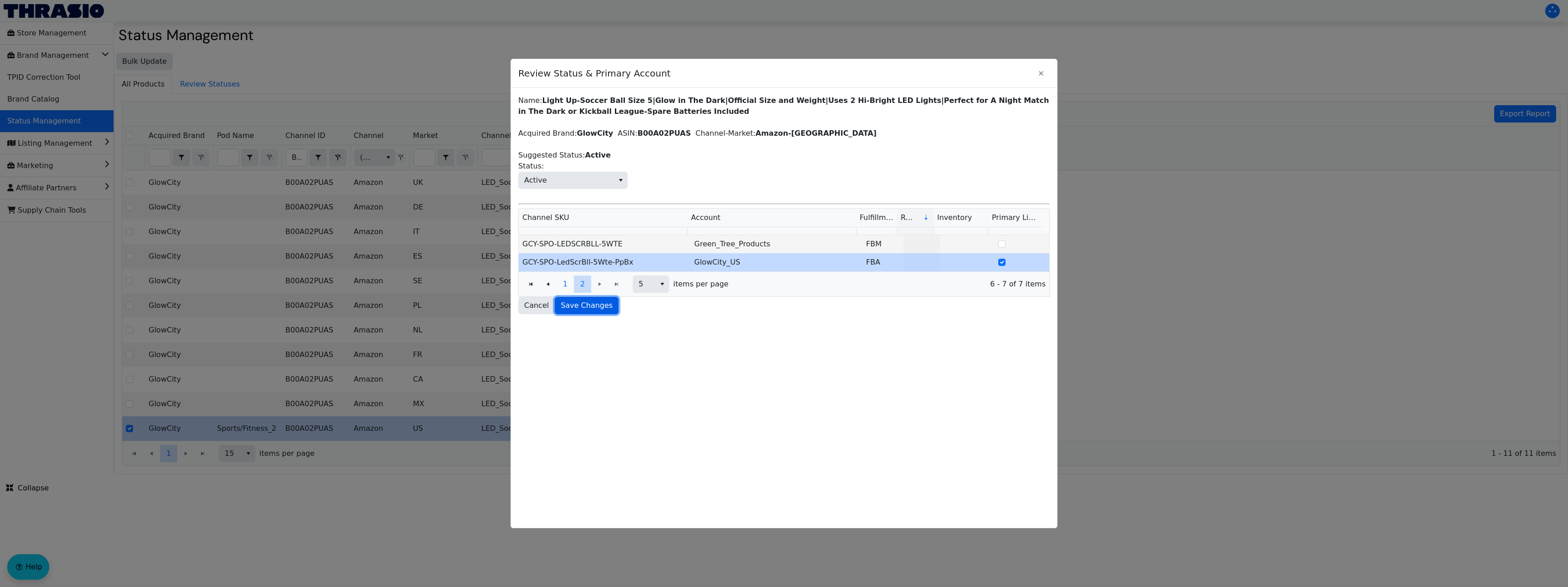
click at [591, 301] on span "Save Changes" at bounding box center [586, 305] width 52 height 11
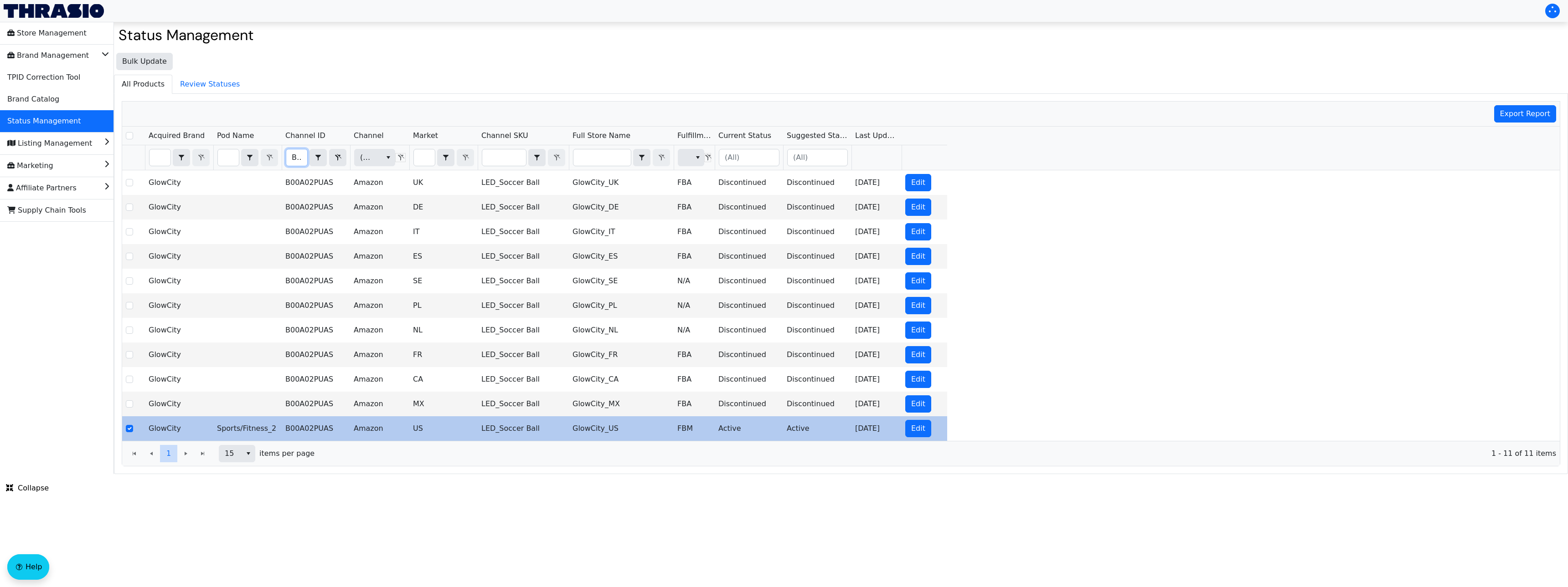
scroll to position [0, 36]
drag, startPoint x: 289, startPoint y: 161, endPoint x: 355, endPoint y: 165, distance: 66.1
click at [355, 165] on tr "B00A02PUAS Contains (All) (All)" at bounding box center [534, 158] width 825 height 25
checkbox input "true"
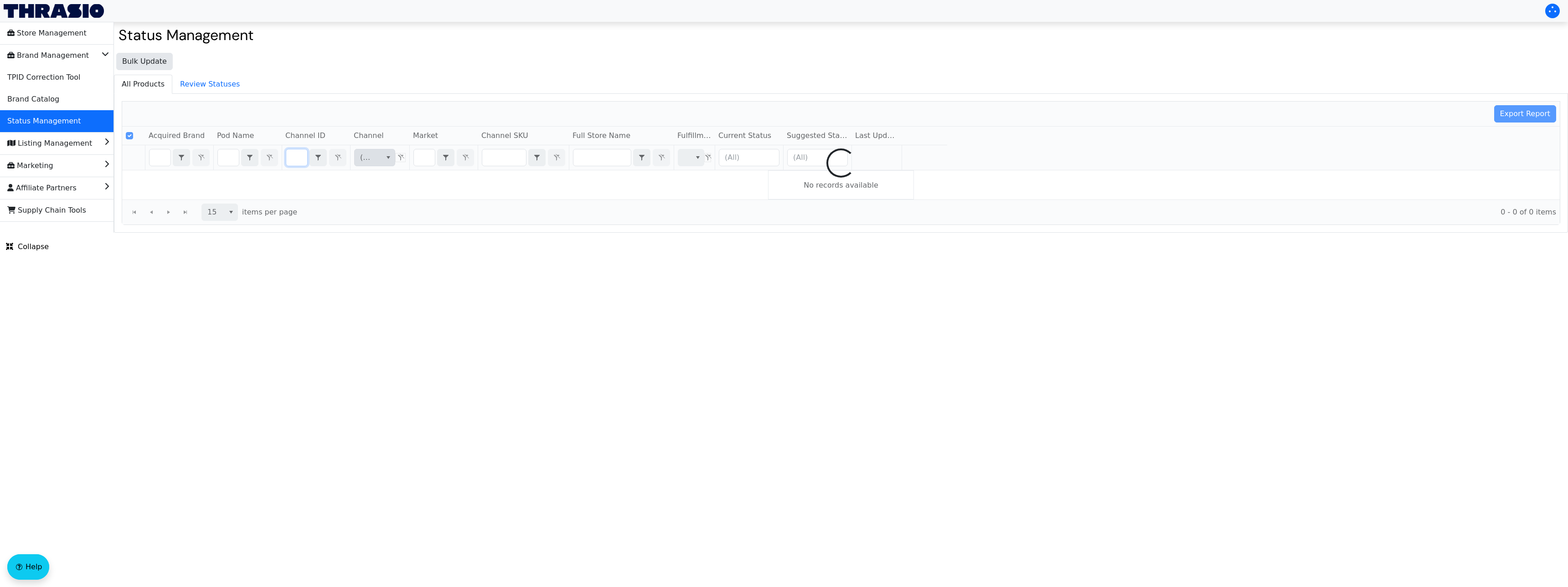
type input "B01N786LSA"
checkbox input "false"
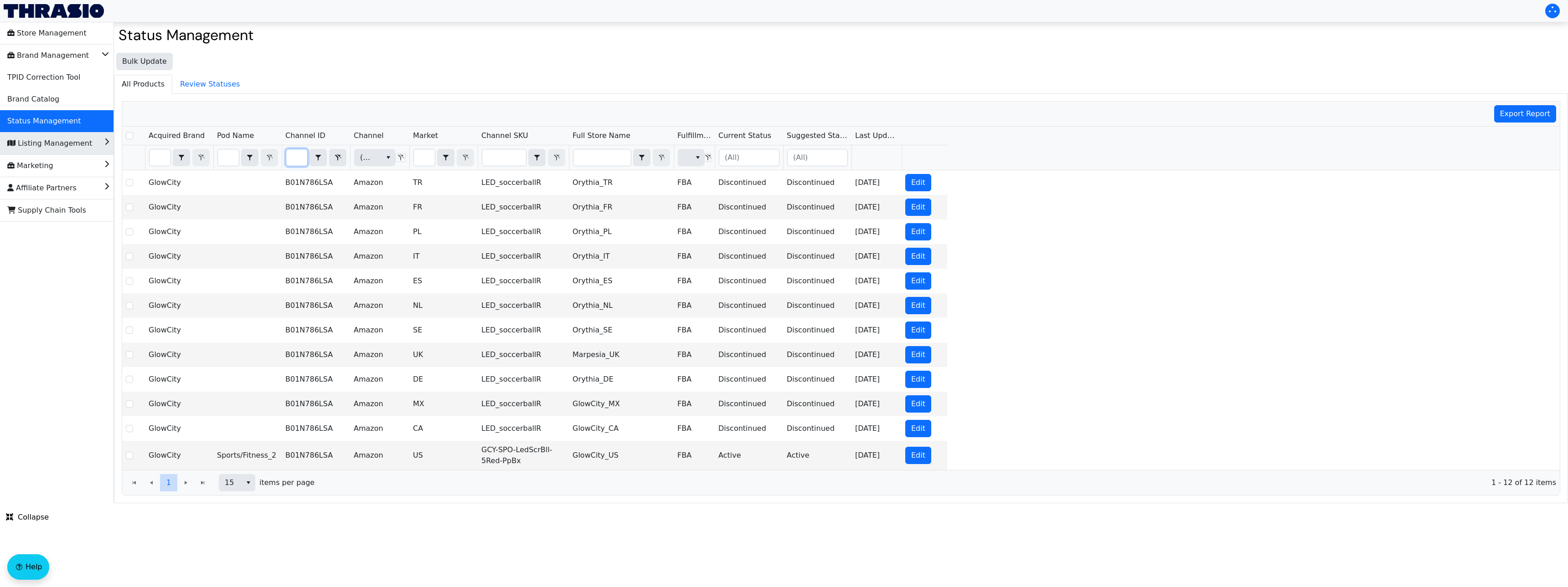
type input "B01N786LSA"
drag, startPoint x: 292, startPoint y: 155, endPoint x: 316, endPoint y: 159, distance: 24.3
click at [316, 159] on div "B01N786LSA Contains" at bounding box center [317, 158] width 61 height 17
checkbox input "true"
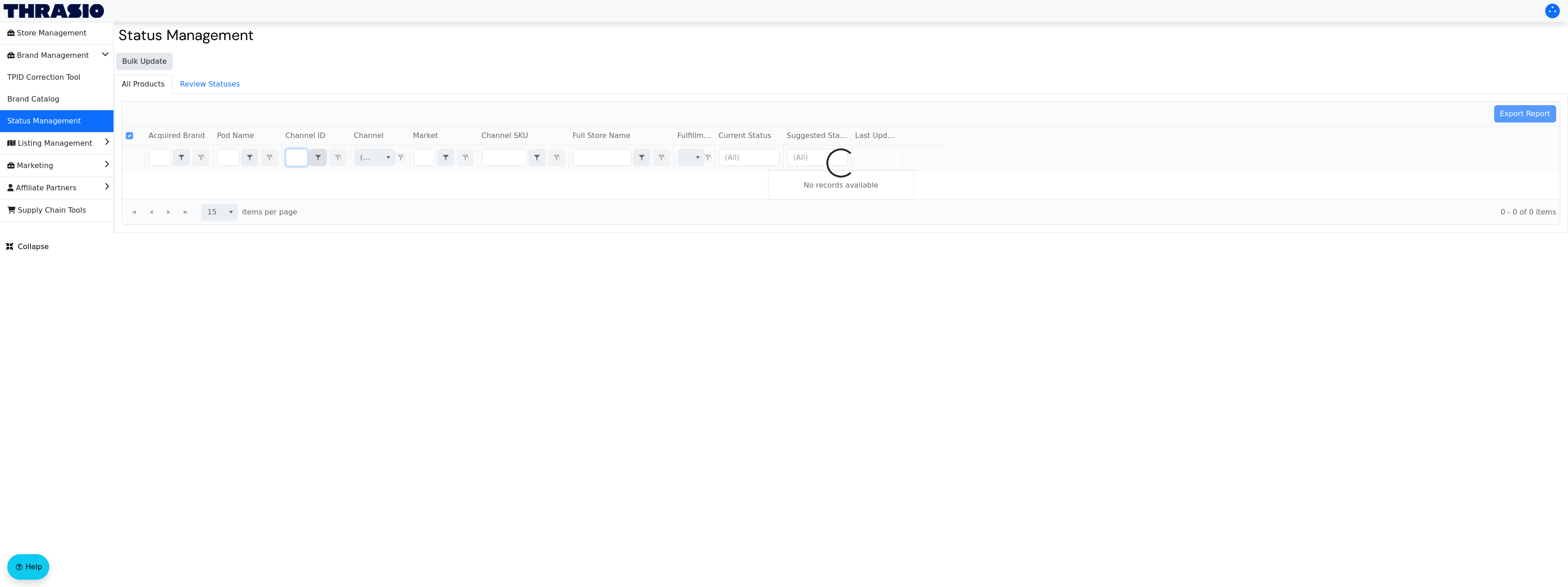
type input "B00A02PUAS"
checkbox input "false"
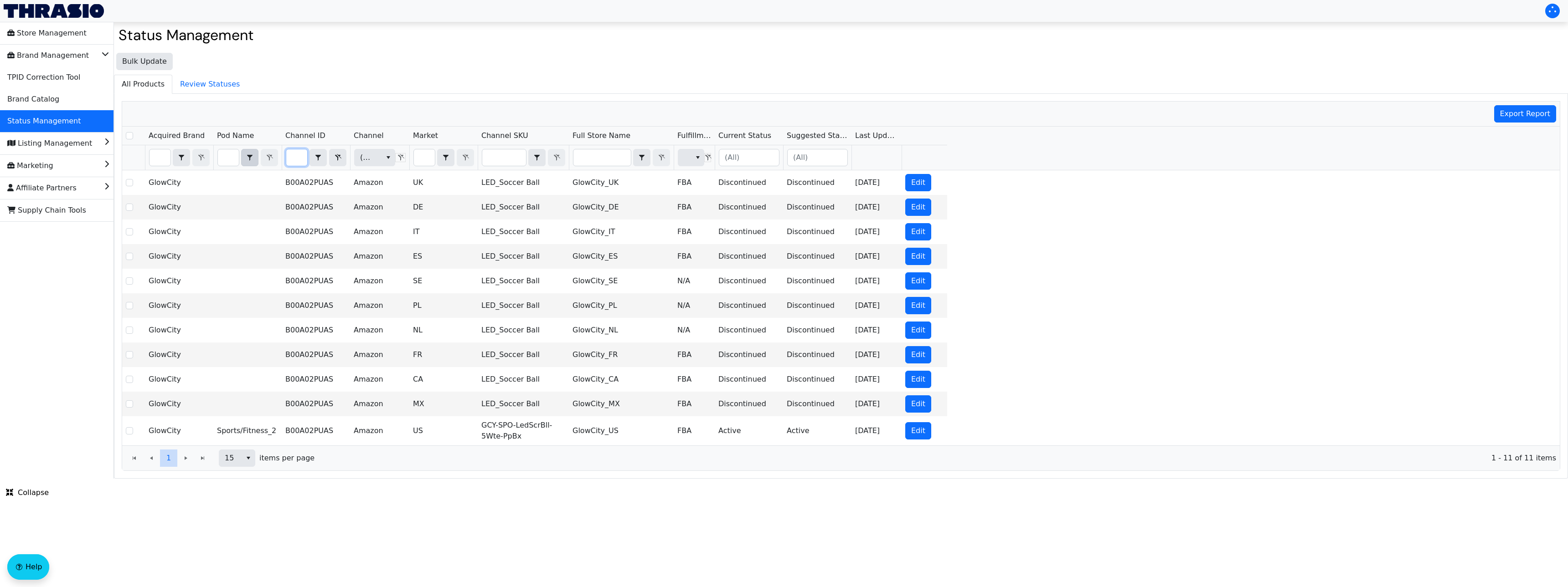
scroll to position [0, 0]
drag, startPoint x: 304, startPoint y: 158, endPoint x: 239, endPoint y: 161, distance: 65.1
click at [239, 161] on tr "B00A02PUAS Contains (All) (All)" at bounding box center [534, 158] width 825 height 25
type input "B00A02PUAS"
click at [239, 161] on input "Filter" at bounding box center [228, 158] width 21 height 16
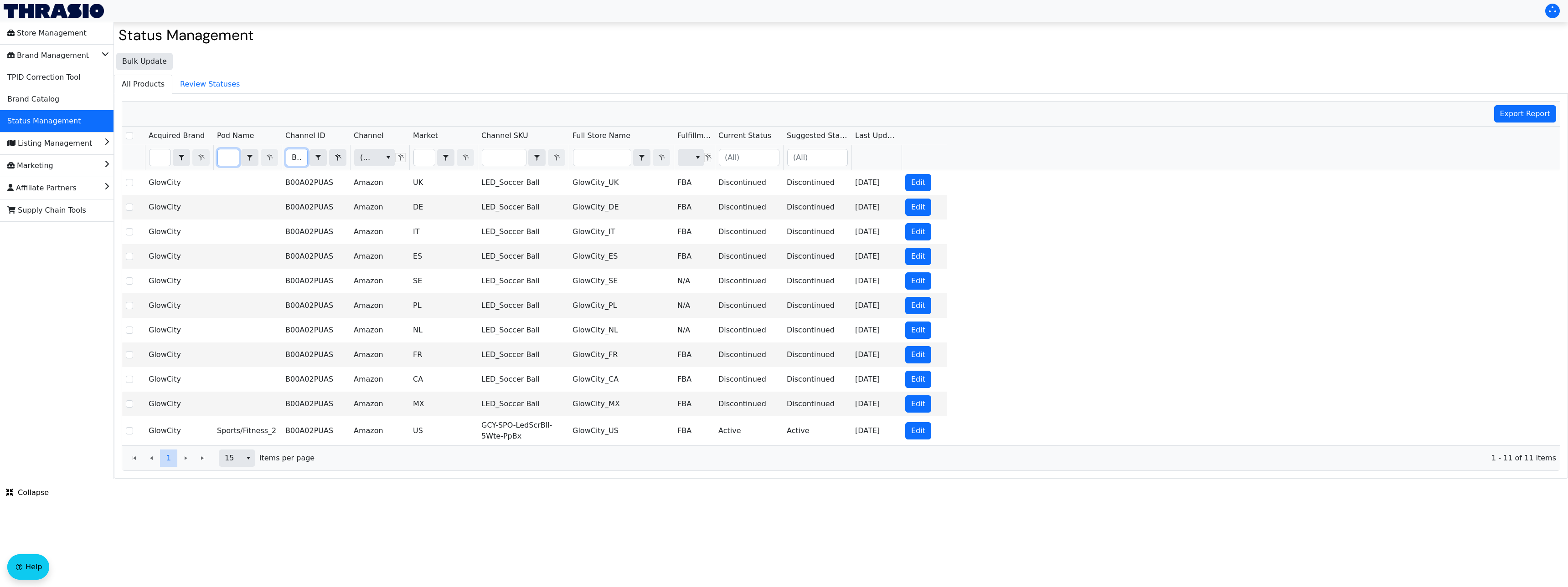
click at [292, 154] on input "B00A02PUAS" at bounding box center [296, 158] width 21 height 16
drag, startPoint x: 292, startPoint y: 154, endPoint x: 331, endPoint y: 155, distance: 39.0
click at [331, 155] on div "B00A02PUAS Contains" at bounding box center [317, 158] width 61 height 17
checkbox input "true"
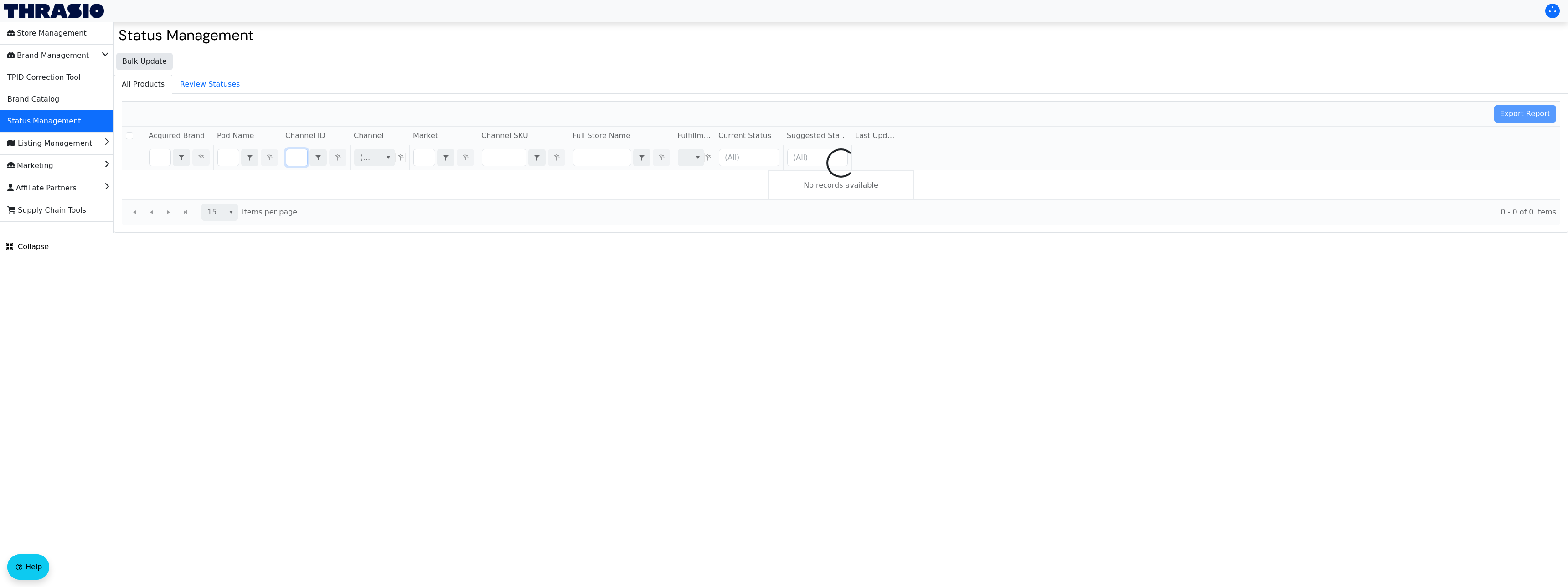
checkbox input "false"
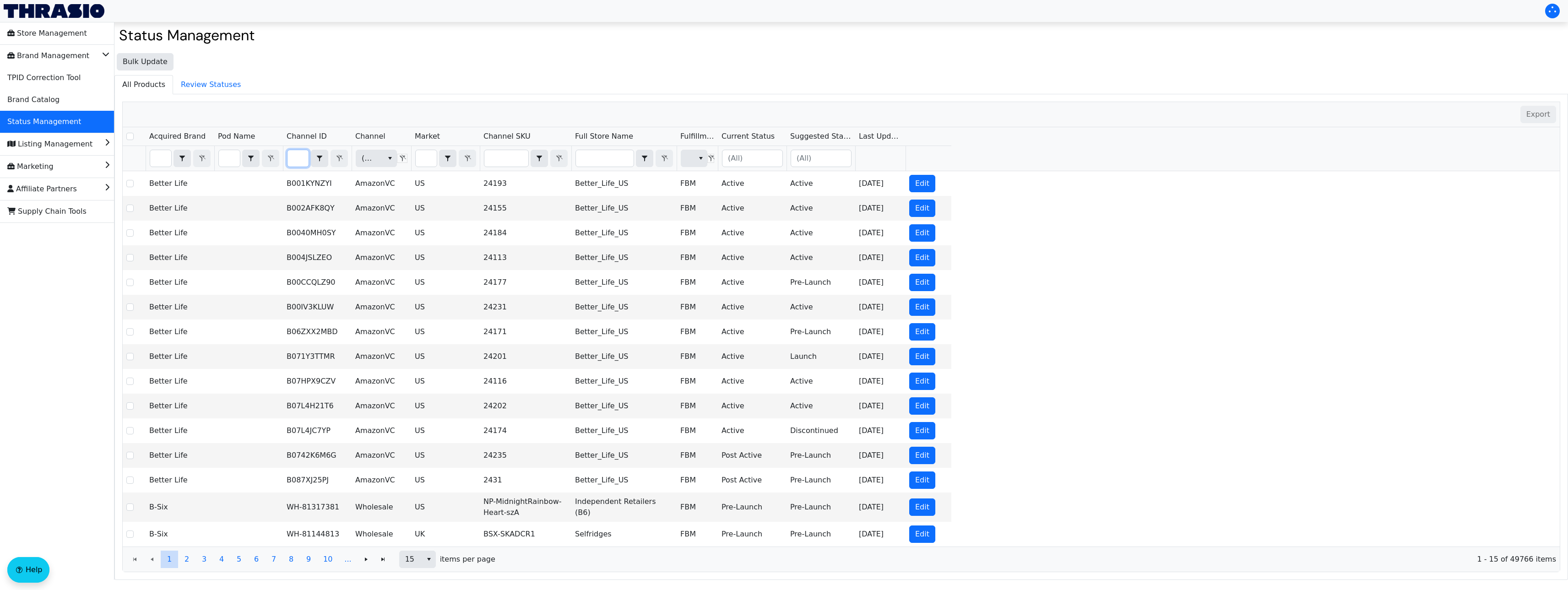
click at [301, 158] on input "Filter" at bounding box center [298, 158] width 21 height 17
type input "B00A02PUAS"
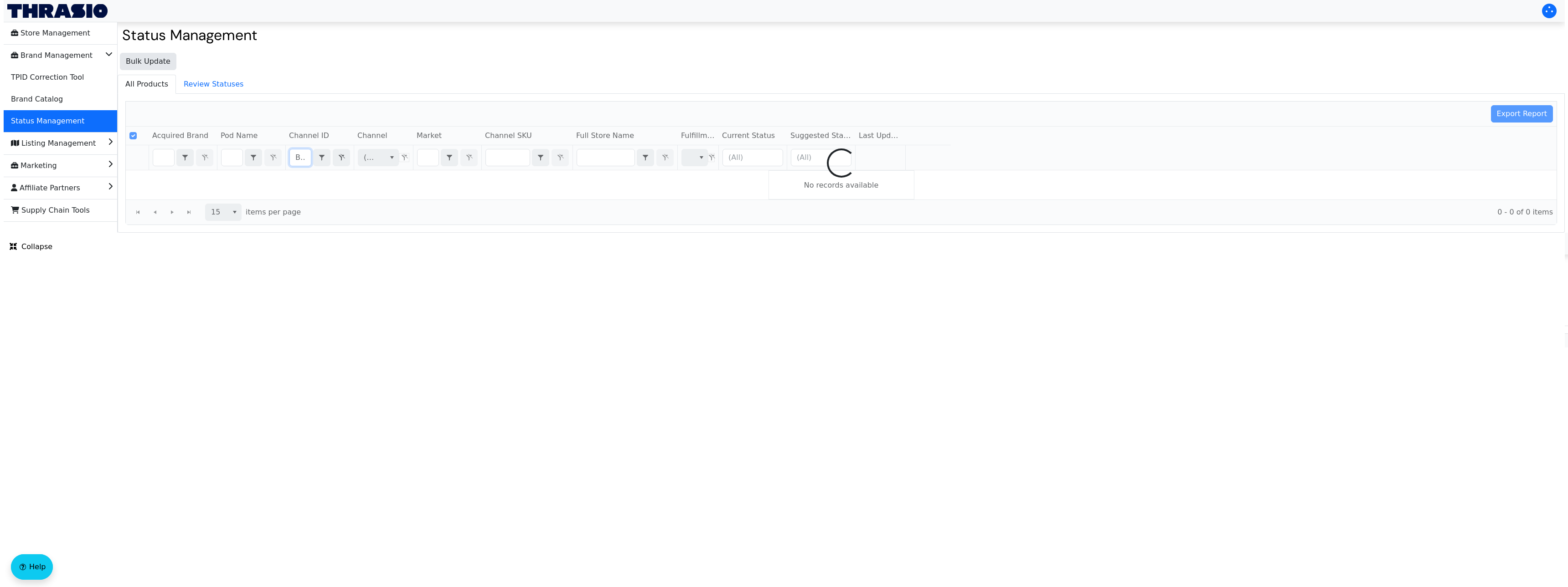
scroll to position [0, 35]
checkbox input "false"
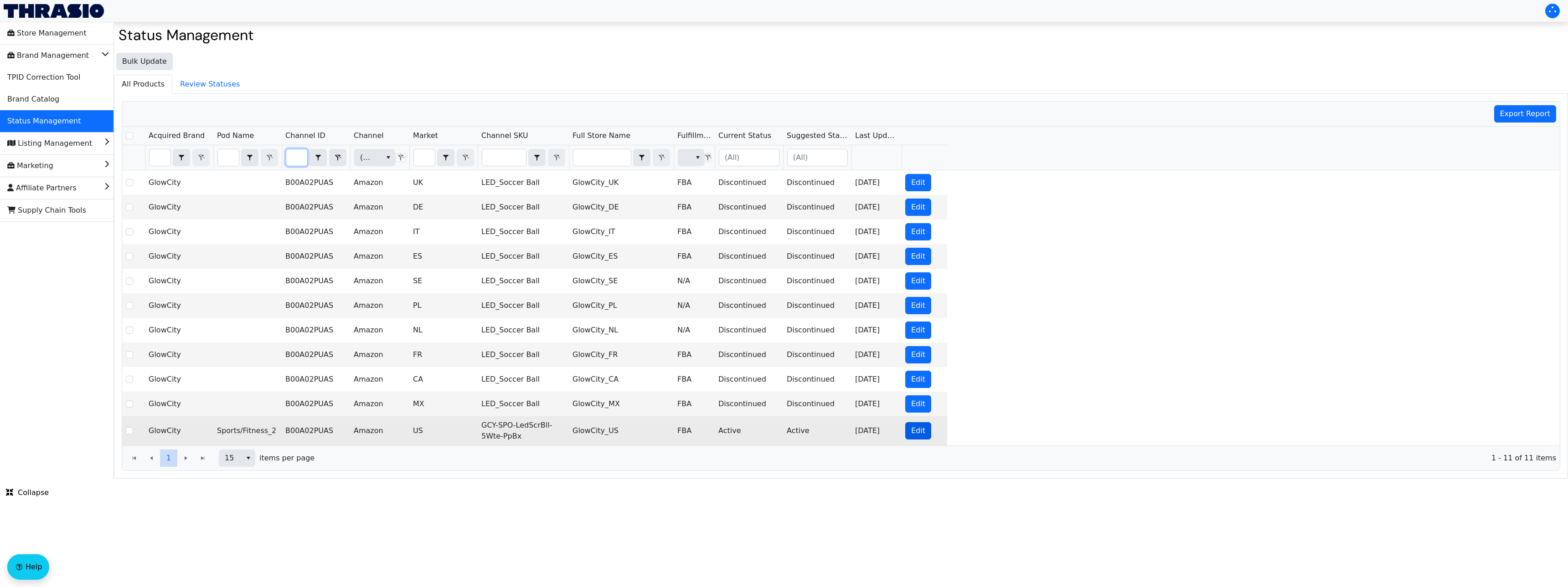
type input "B00A02PUAS"
click at [915, 434] on span "Edit" at bounding box center [918, 431] width 14 height 11
checkbox input "true"
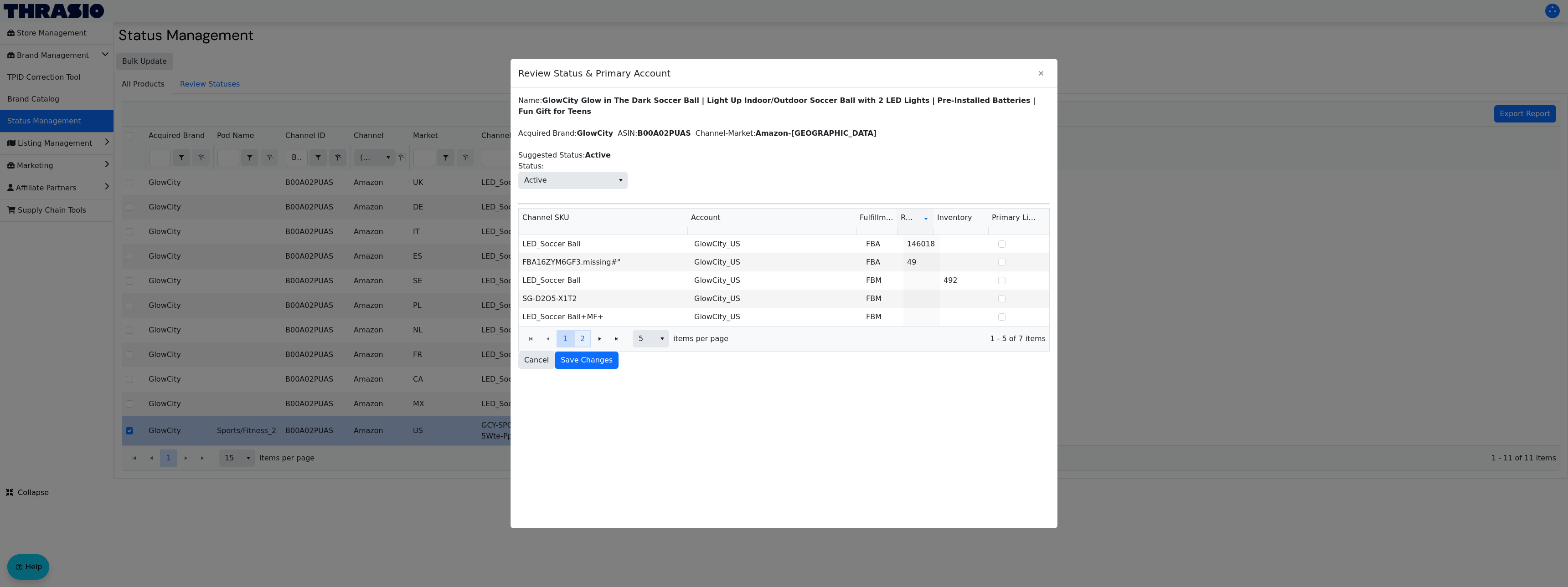
click at [584, 338] on span "2" at bounding box center [582, 339] width 4 height 11
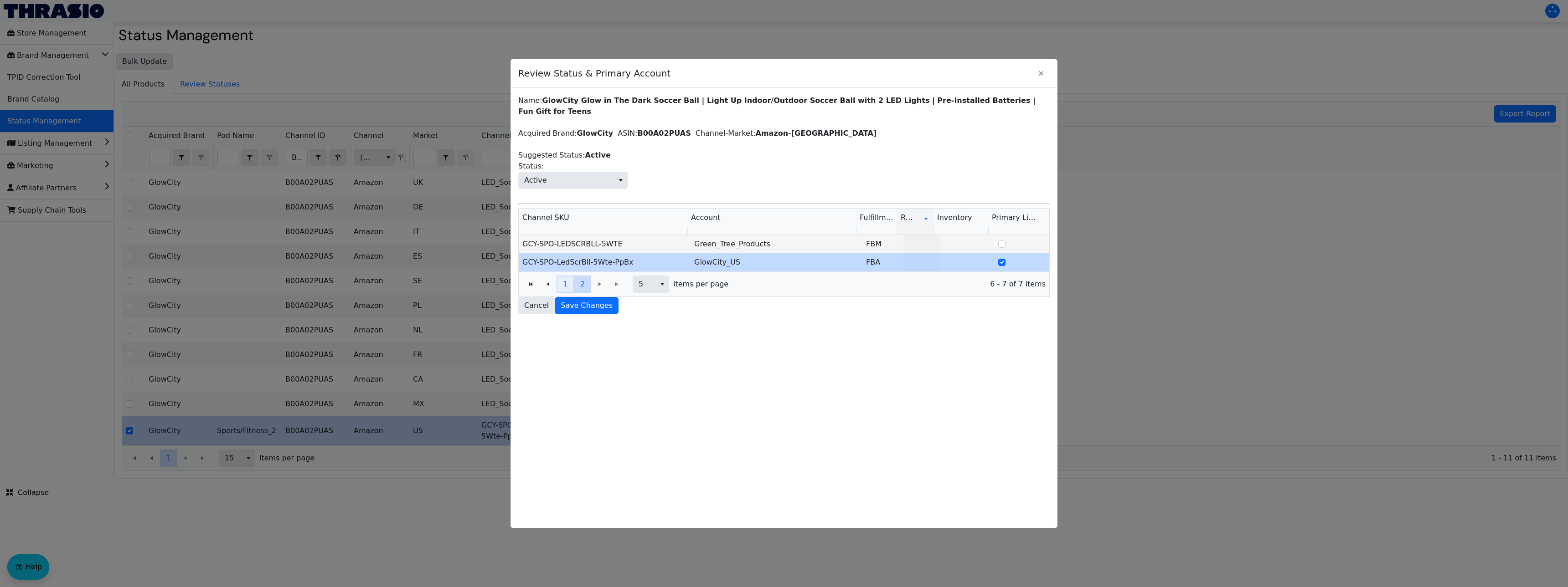
click at [565, 282] on span "1" at bounding box center [565, 284] width 4 height 11
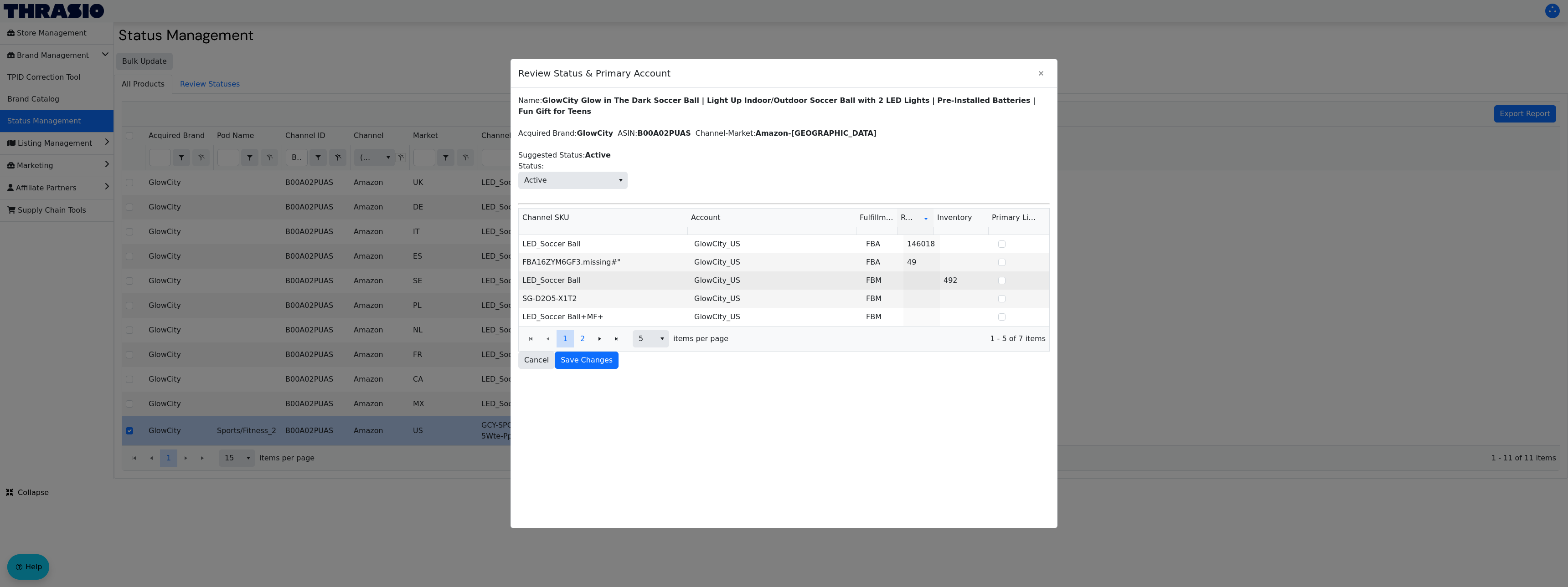
click at [998, 284] on span at bounding box center [1002, 280] width 7 height 11
click at [995, 281] on td at bounding box center [1022, 280] width 55 height 18
click at [998, 282] on input "Select Row" at bounding box center [1002, 280] width 7 height 7
checkbox input "true"
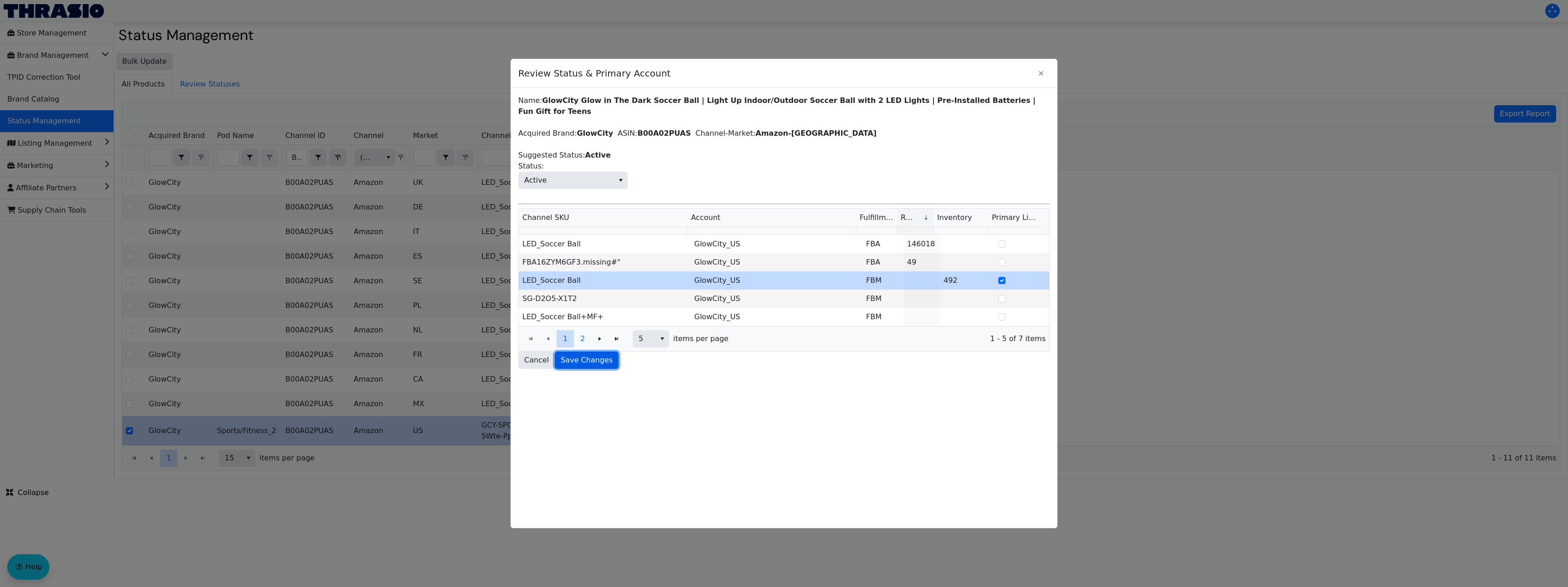
click at [597, 355] on span "Save Changes" at bounding box center [586, 360] width 52 height 11
click at [585, 335] on button "2" at bounding box center [583, 339] width 17 height 17
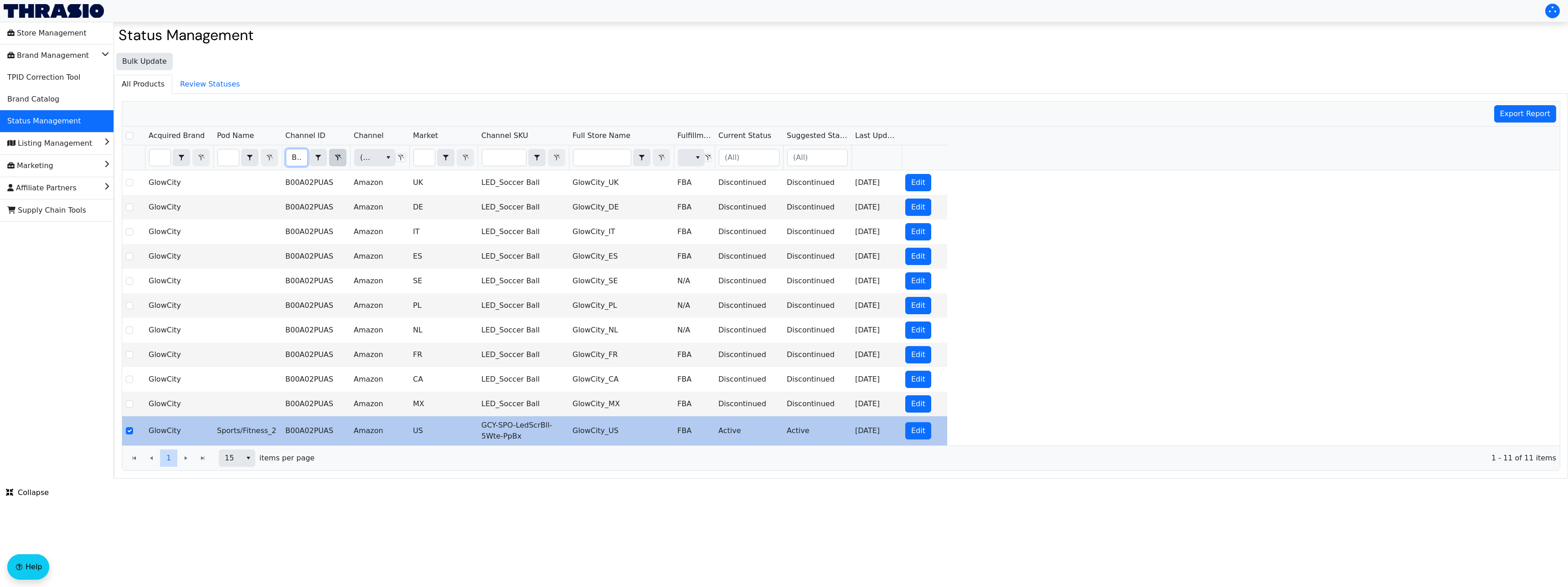
scroll to position [0, 36]
drag, startPoint x: 290, startPoint y: 161, endPoint x: 331, endPoint y: 164, distance: 41.1
click at [331, 164] on div "B00A02PUAS Contains" at bounding box center [317, 158] width 61 height 17
checkbox input "true"
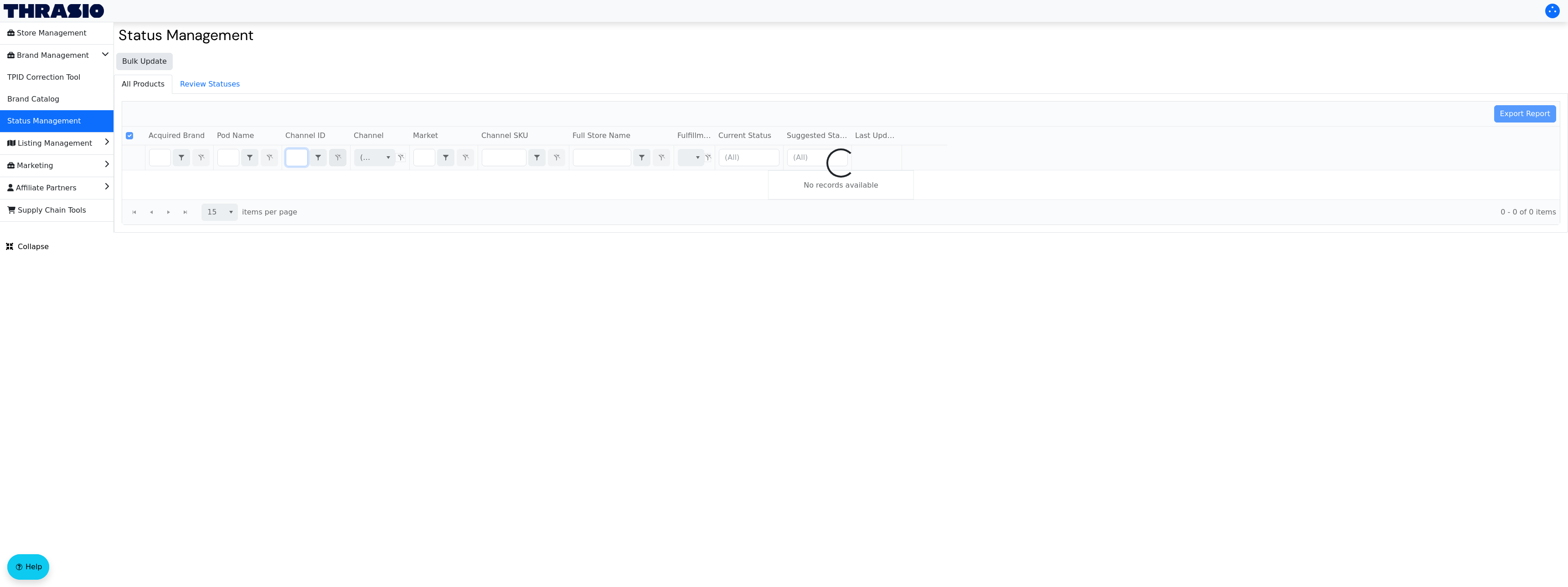
type input "B01N786LSA"
checkbox input "false"
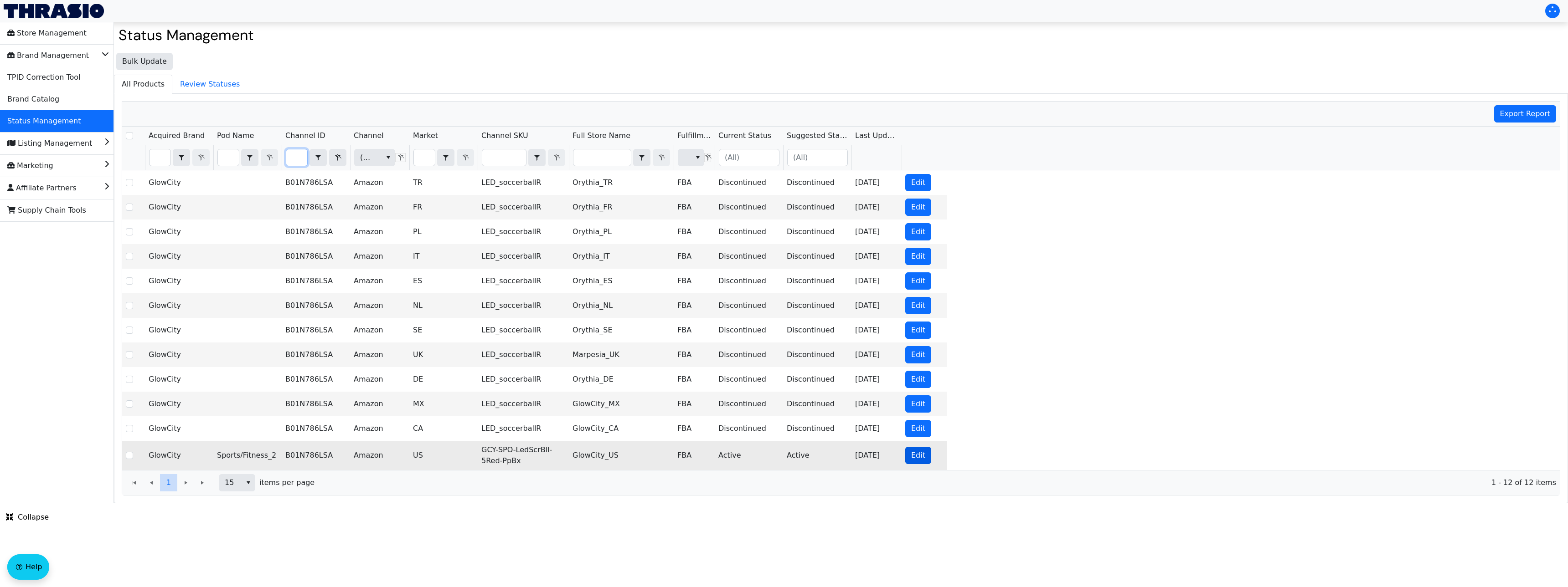
type input "B01N786LSA"
click at [914, 456] on span "Edit" at bounding box center [918, 456] width 14 height 11
checkbox input "true"
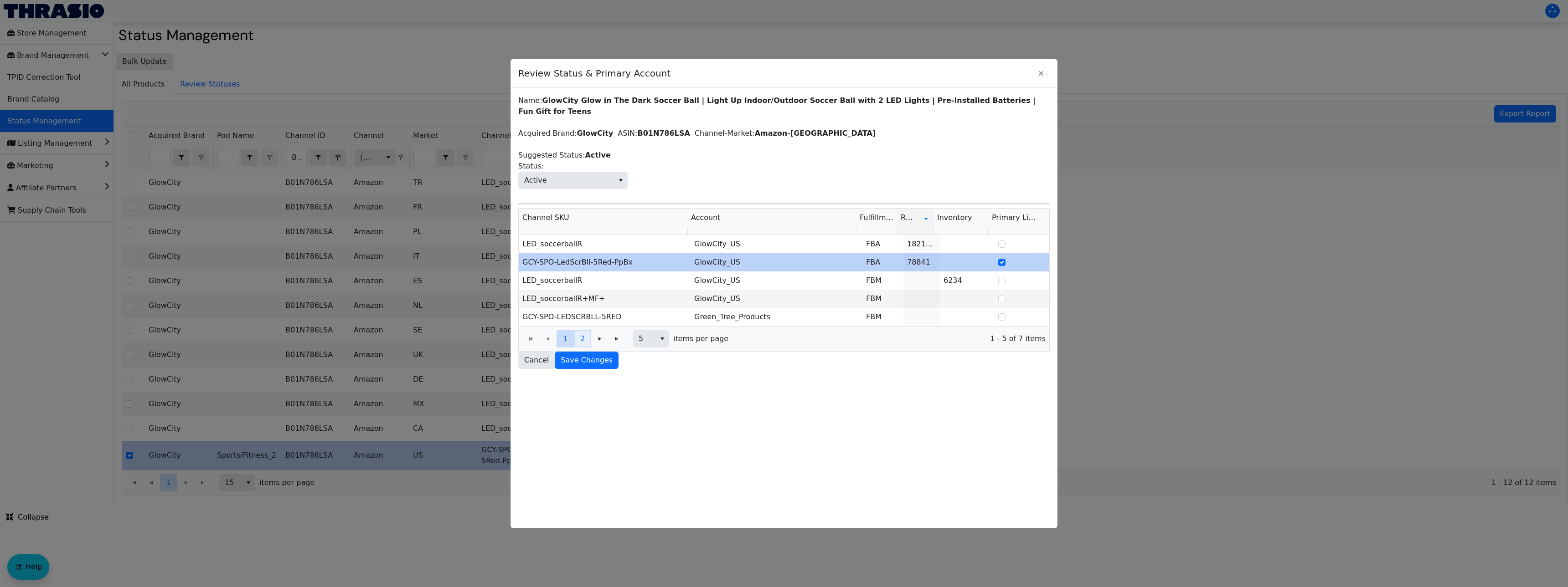
click at [584, 336] on span "2" at bounding box center [582, 339] width 4 height 11
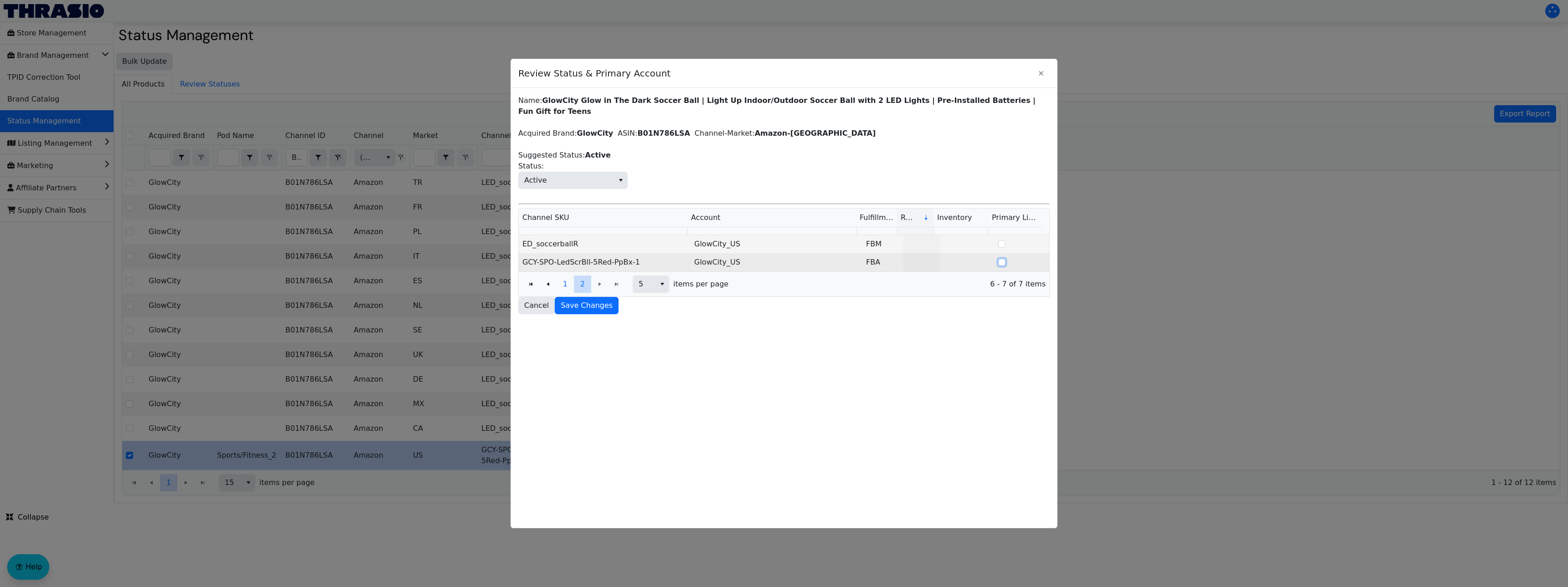
click at [998, 264] on input "Select Row" at bounding box center [1002, 262] width 7 height 7
checkbox input "true"
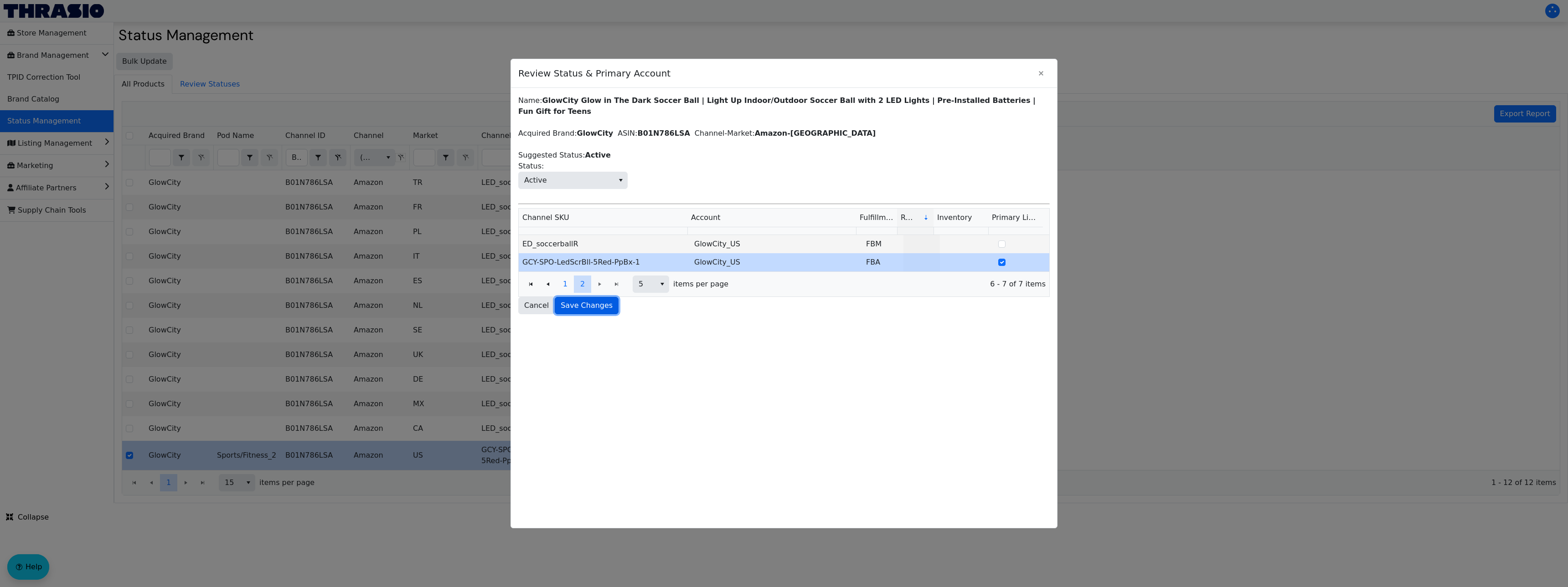
click at [584, 305] on span "Save Changes" at bounding box center [586, 305] width 52 height 11
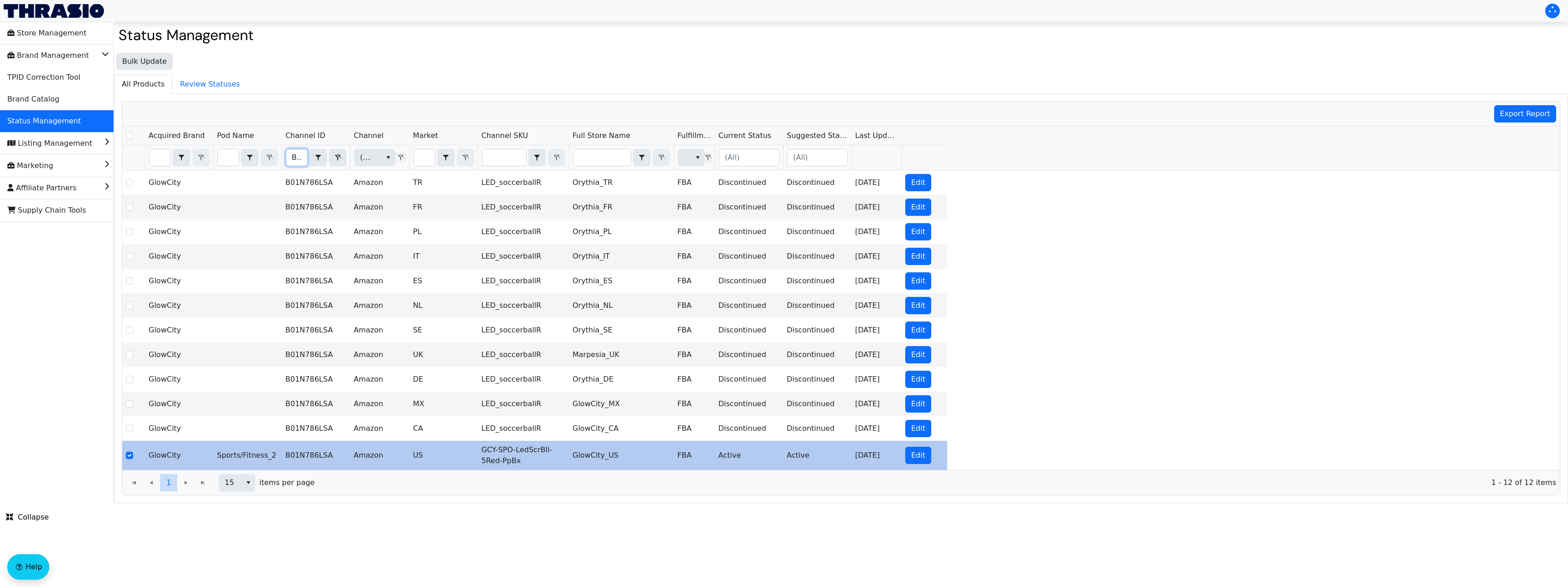
scroll to position [0, 35]
drag, startPoint x: 292, startPoint y: 158, endPoint x: 330, endPoint y: 157, distance: 38.0
click at [330, 157] on div "B01N786LSA Contains" at bounding box center [317, 158] width 61 height 17
checkbox input "true"
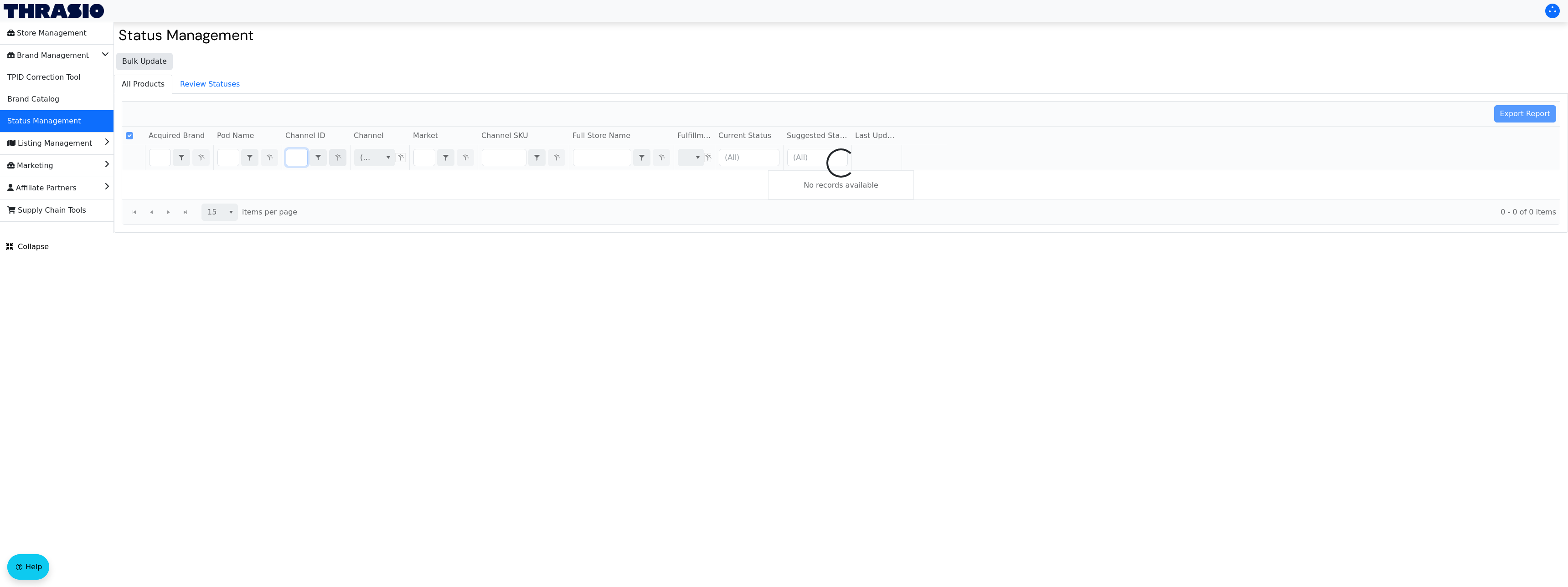
type input "B07KQS5N2J"
checkbox input "false"
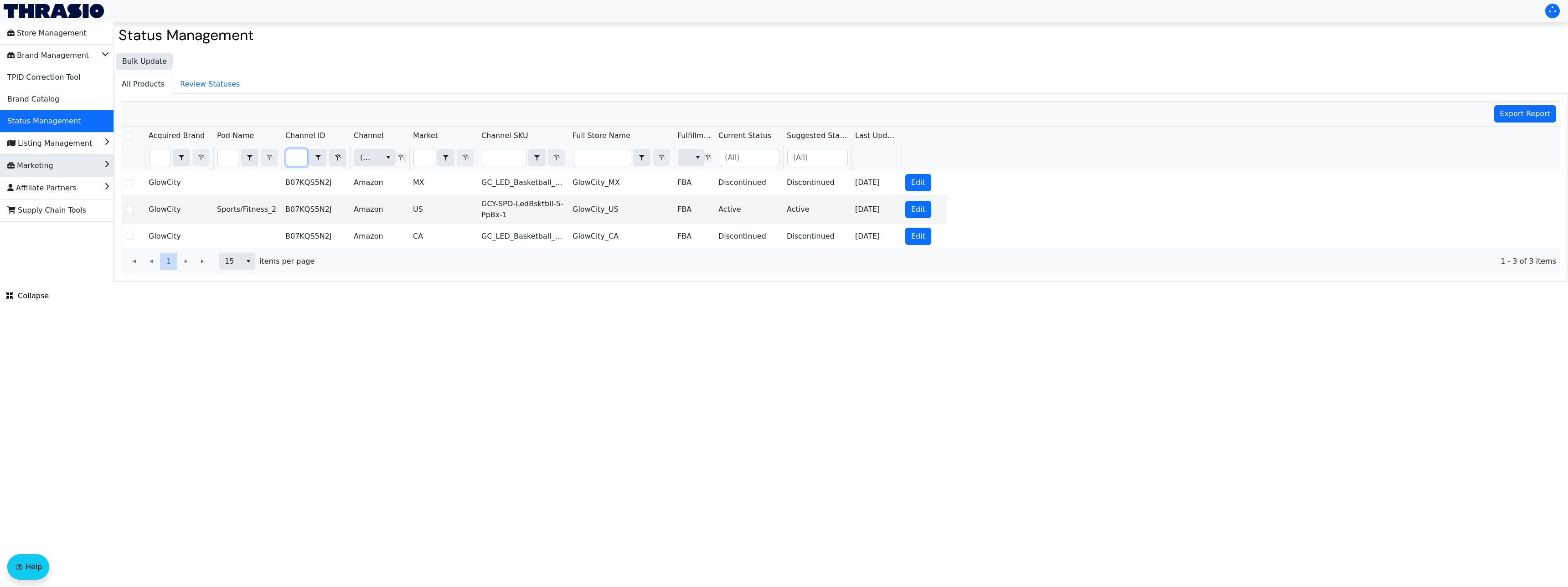
type input "B07KQS5N2J"
drag, startPoint x: 293, startPoint y: 158, endPoint x: 327, endPoint y: 156, distance: 34.1
click at [327, 156] on div "B07KQS5N2J Contains" at bounding box center [317, 158] width 61 height 17
checkbox input "true"
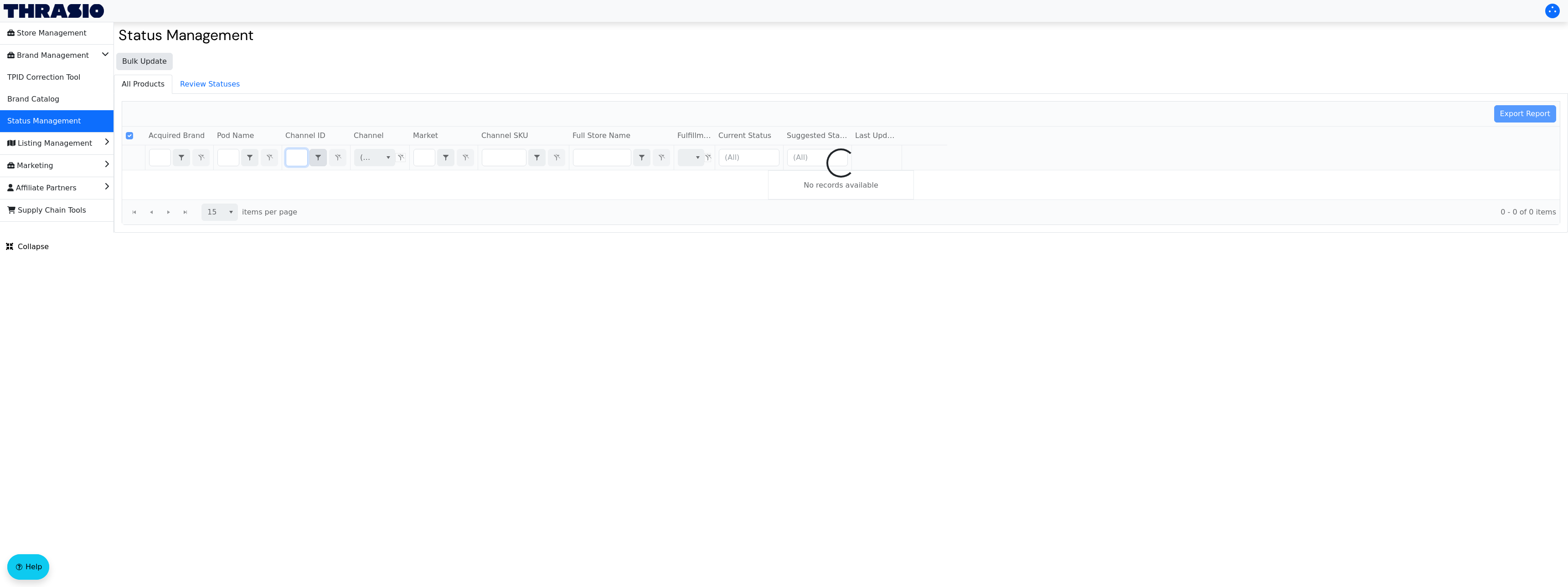
type input "B009JBJ142"
checkbox input "false"
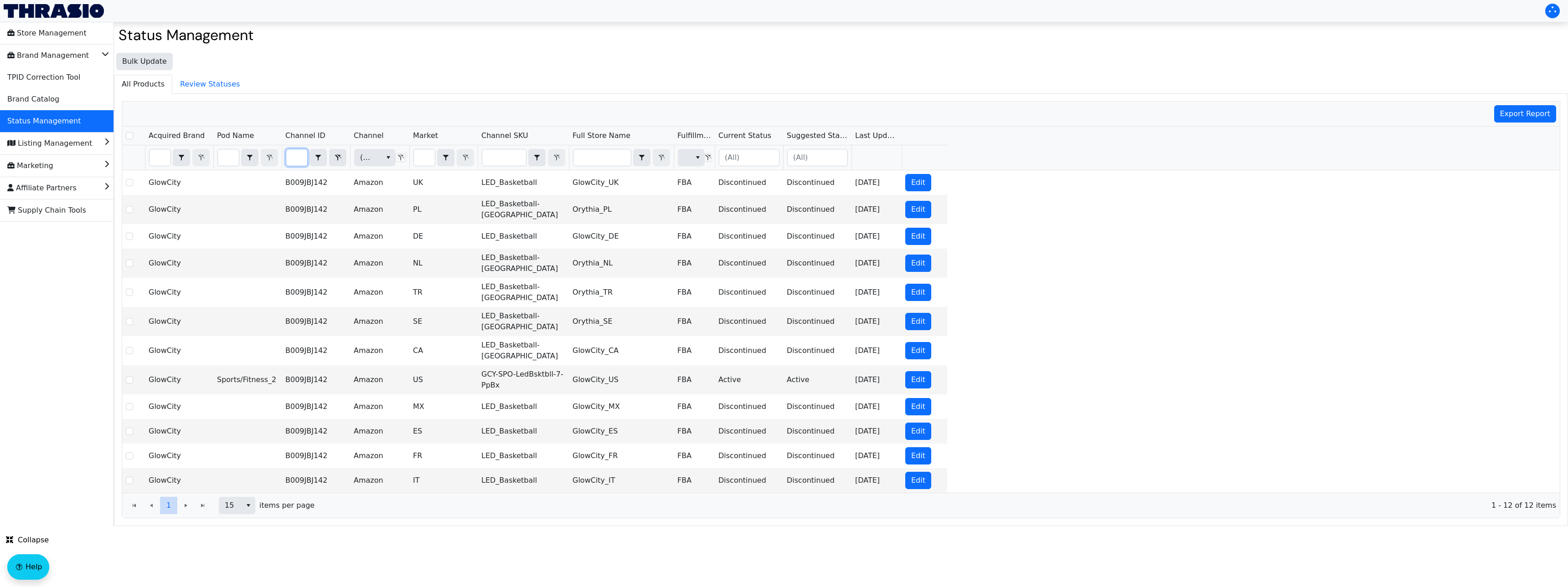
type input "B009JBJ142"
click at [488, 167] on th "Filter" at bounding box center [523, 158] width 91 height 25
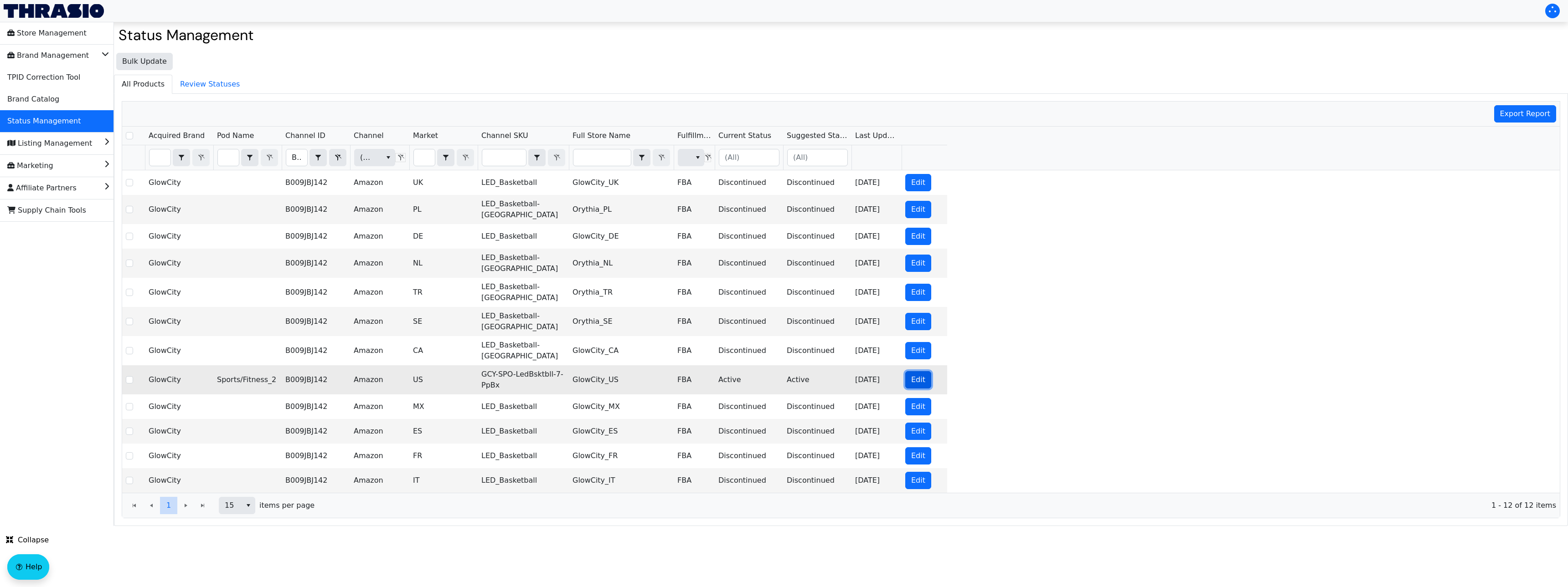
click at [915, 375] on span "Edit" at bounding box center [918, 380] width 14 height 11
checkbox input "true"
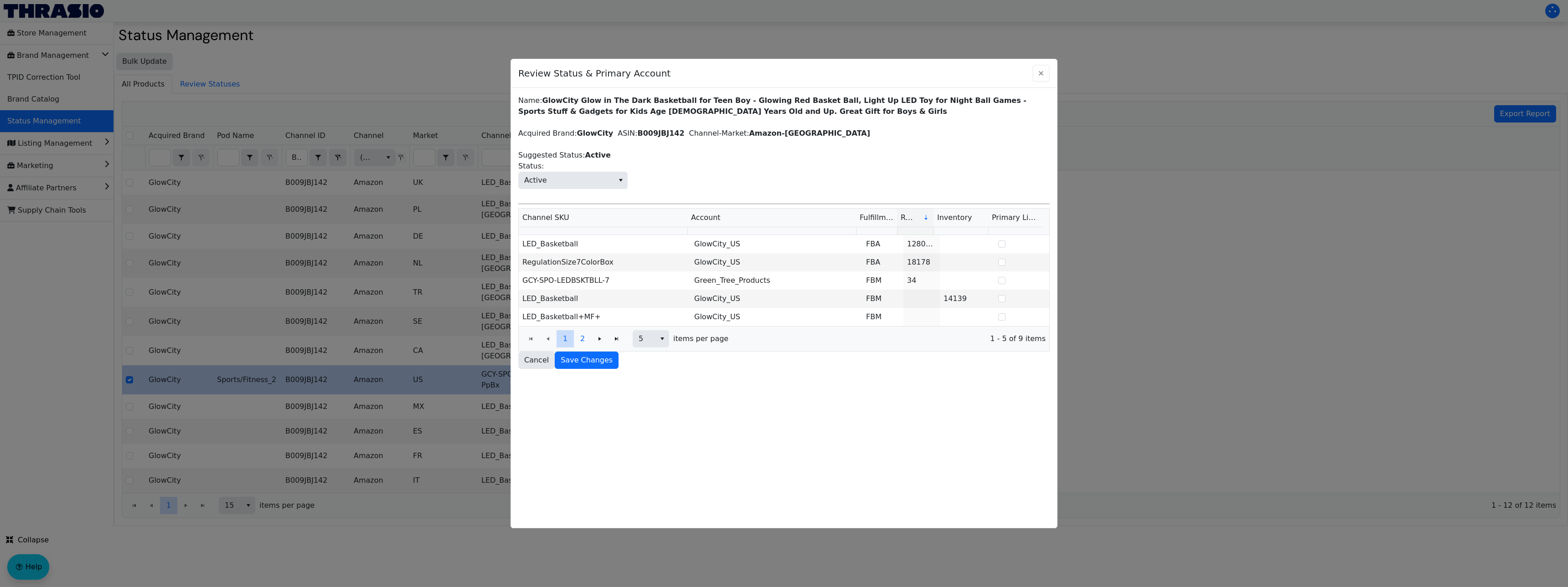
click at [1035, 71] on icon "Close" at bounding box center [1041, 74] width 11 height 7
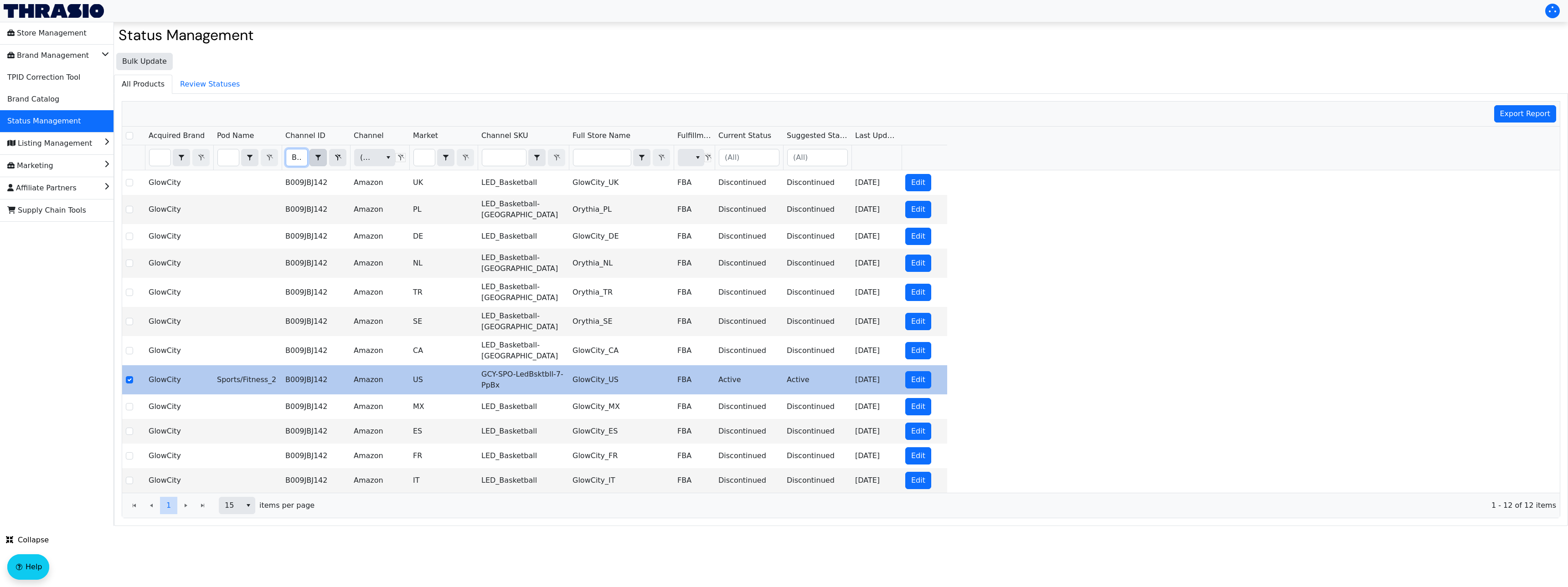
scroll to position [0, 30]
drag, startPoint x: 296, startPoint y: 158, endPoint x: 326, endPoint y: 165, distance: 30.8
click at [327, 165] on div "B009JBJ142 Contains" at bounding box center [317, 158] width 61 height 17
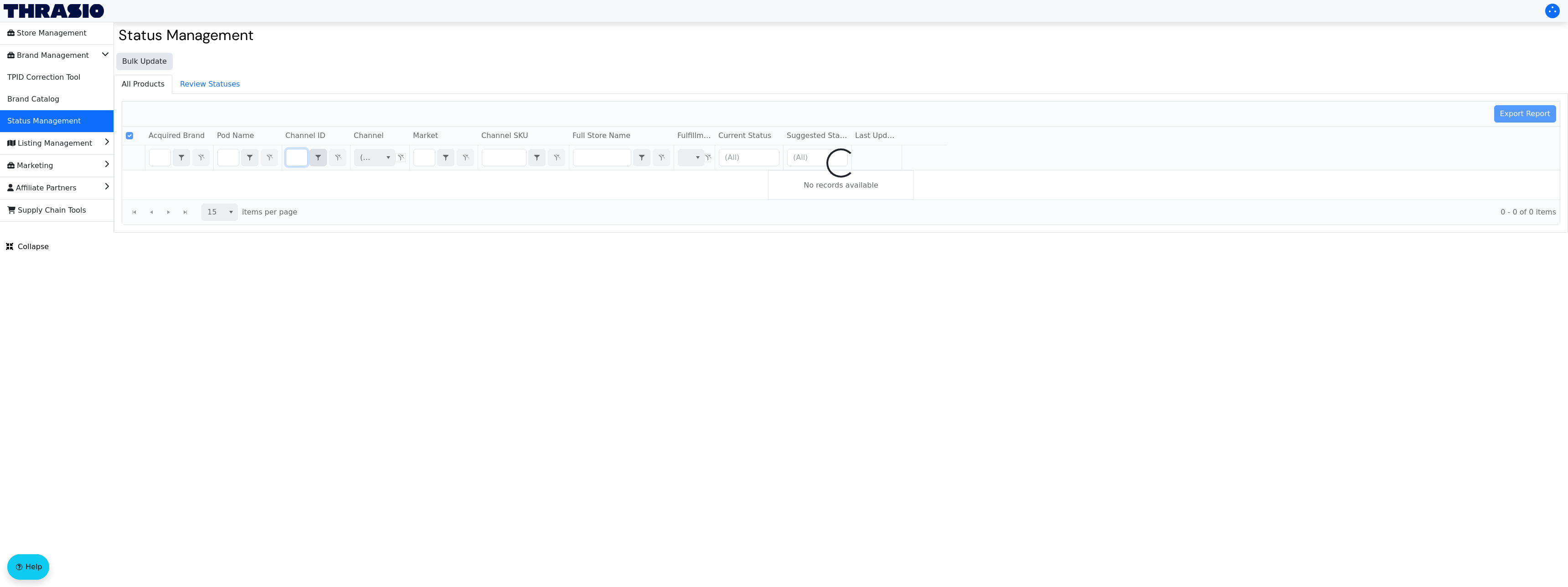
checkbox input "true"
type input "B0C1P7MYGD"
checkbox input "false"
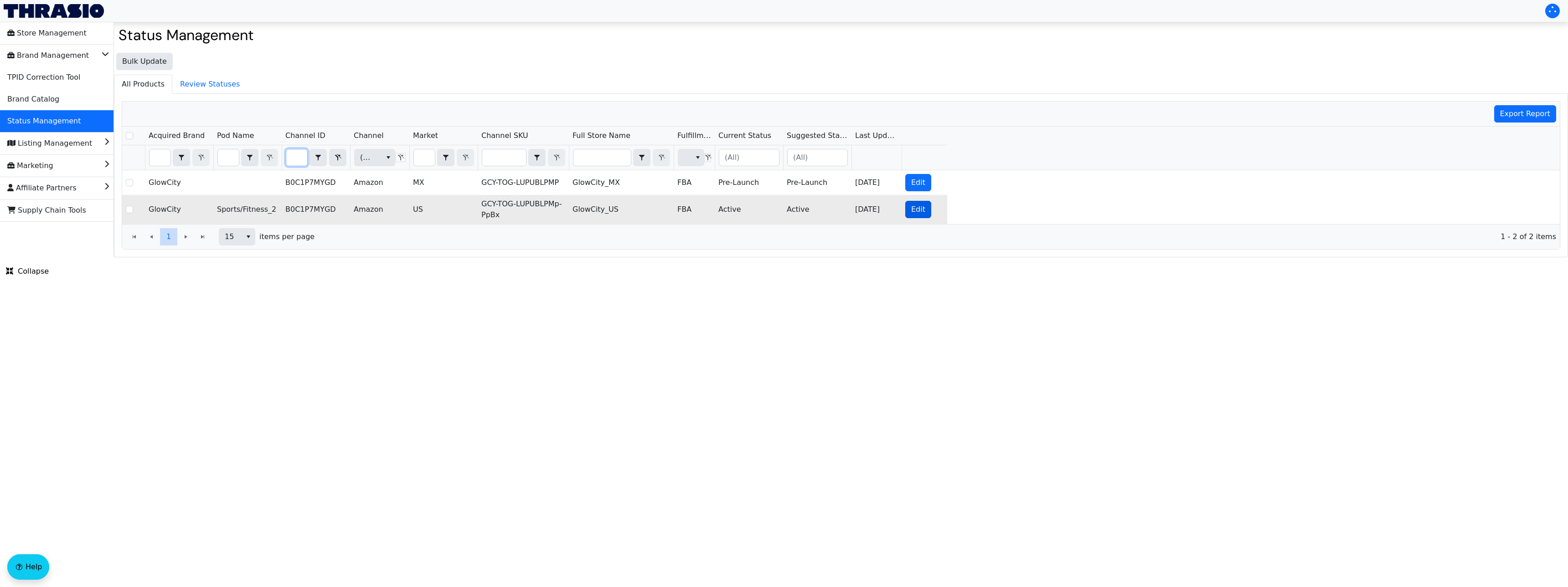
type input "B0C1P7MYGD"
click at [919, 211] on span "Edit" at bounding box center [918, 209] width 14 height 11
checkbox input "true"
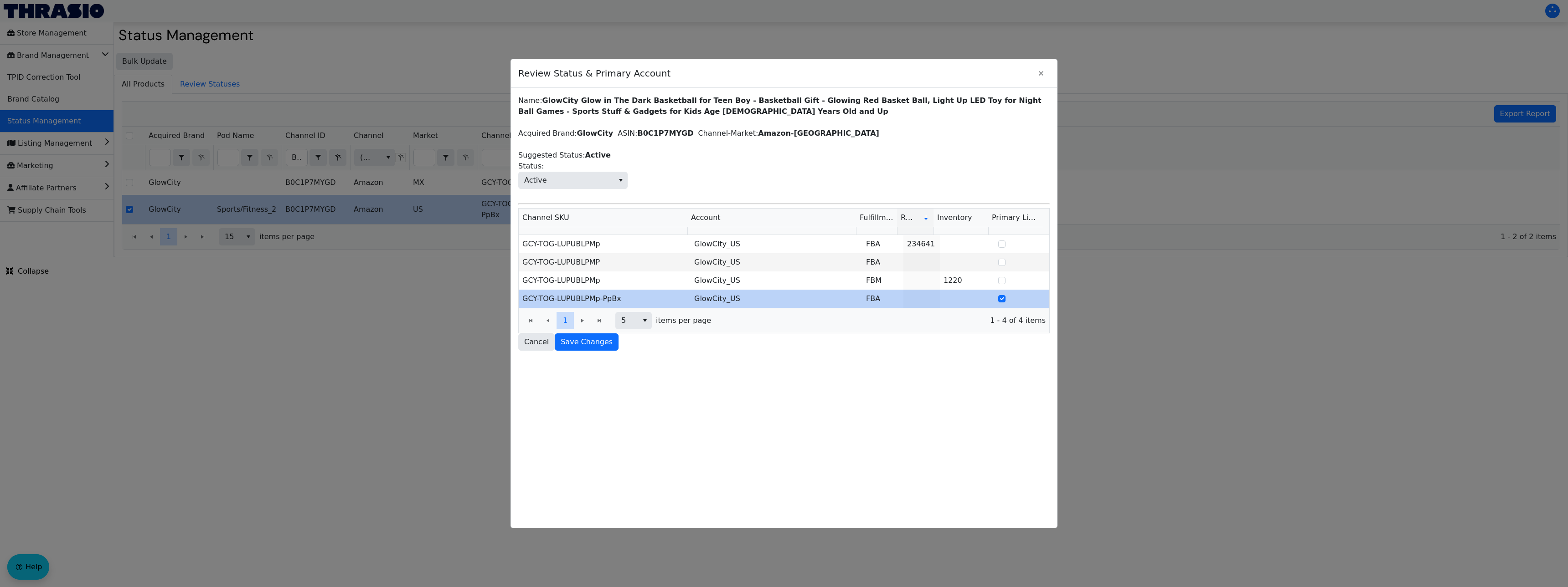
click at [580, 320] on div "1 1" at bounding box center [565, 321] width 86 height 17
click at [1045, 74] on icon "Close" at bounding box center [1041, 74] width 11 height 7
